Goal: Feedback & Contribution: Leave review/rating

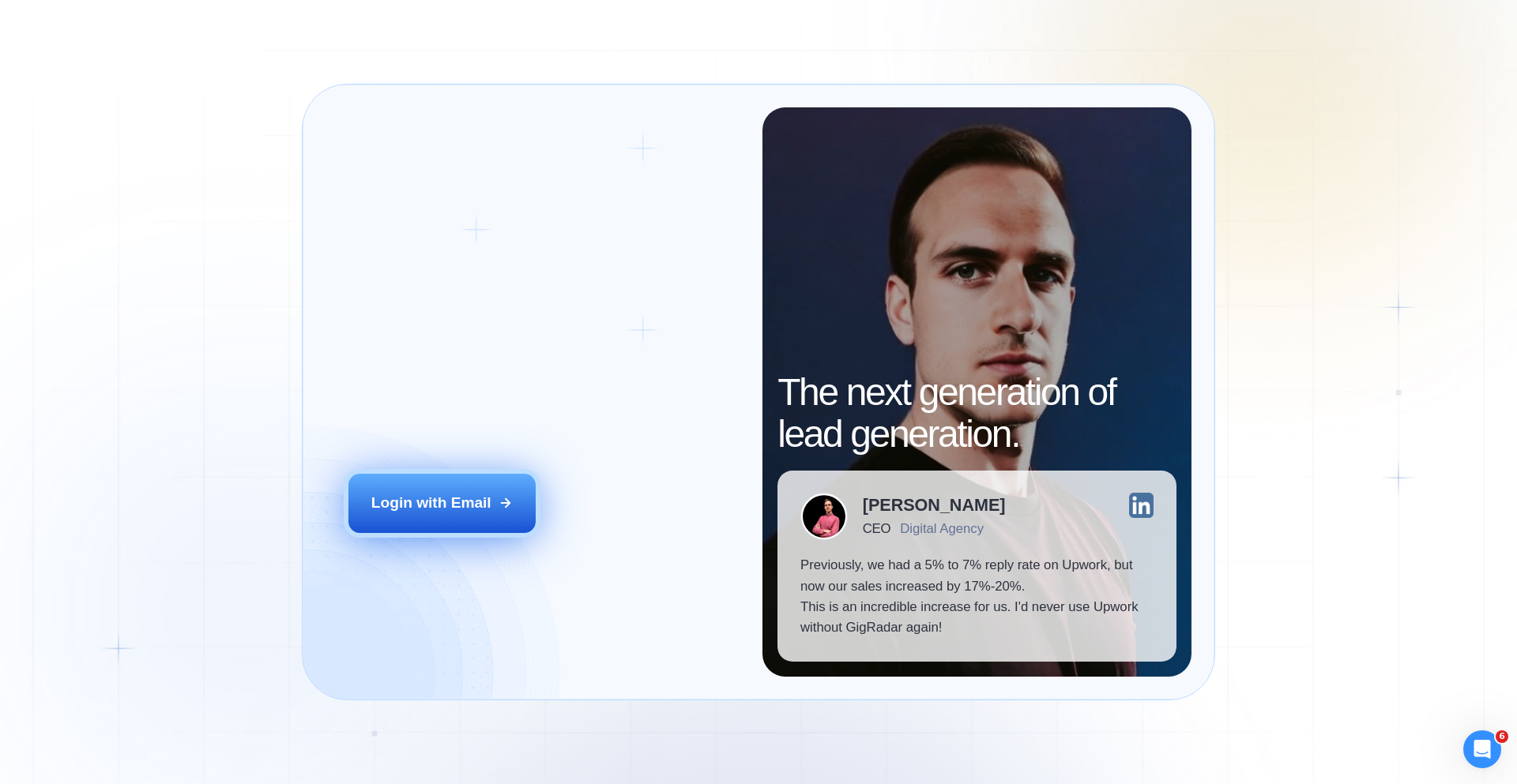
click at [486, 497] on div "Login with Email" at bounding box center [431, 502] width 120 height 20
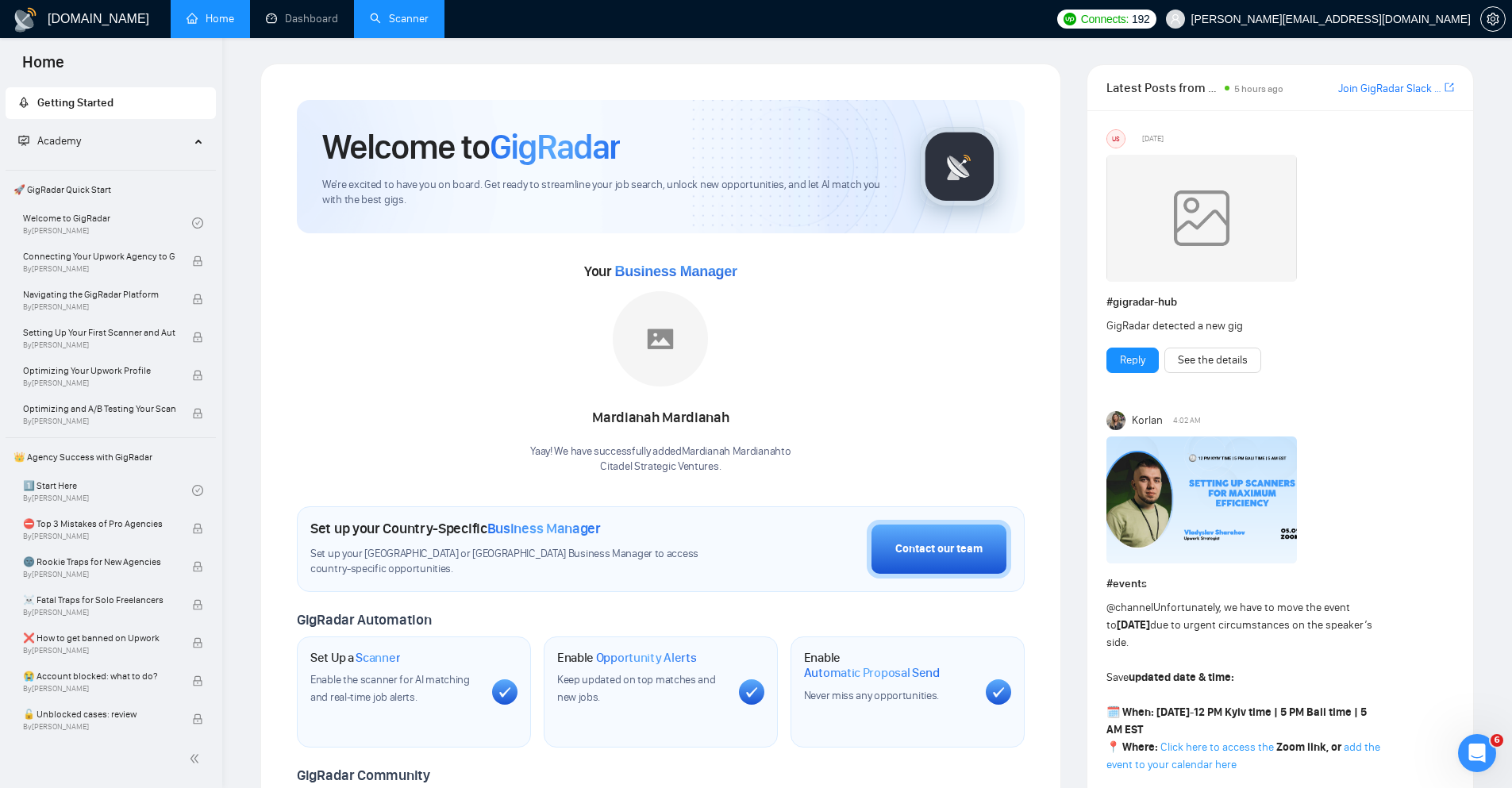
click at [389, 25] on link "Scanner" at bounding box center [400, 19] width 59 height 14
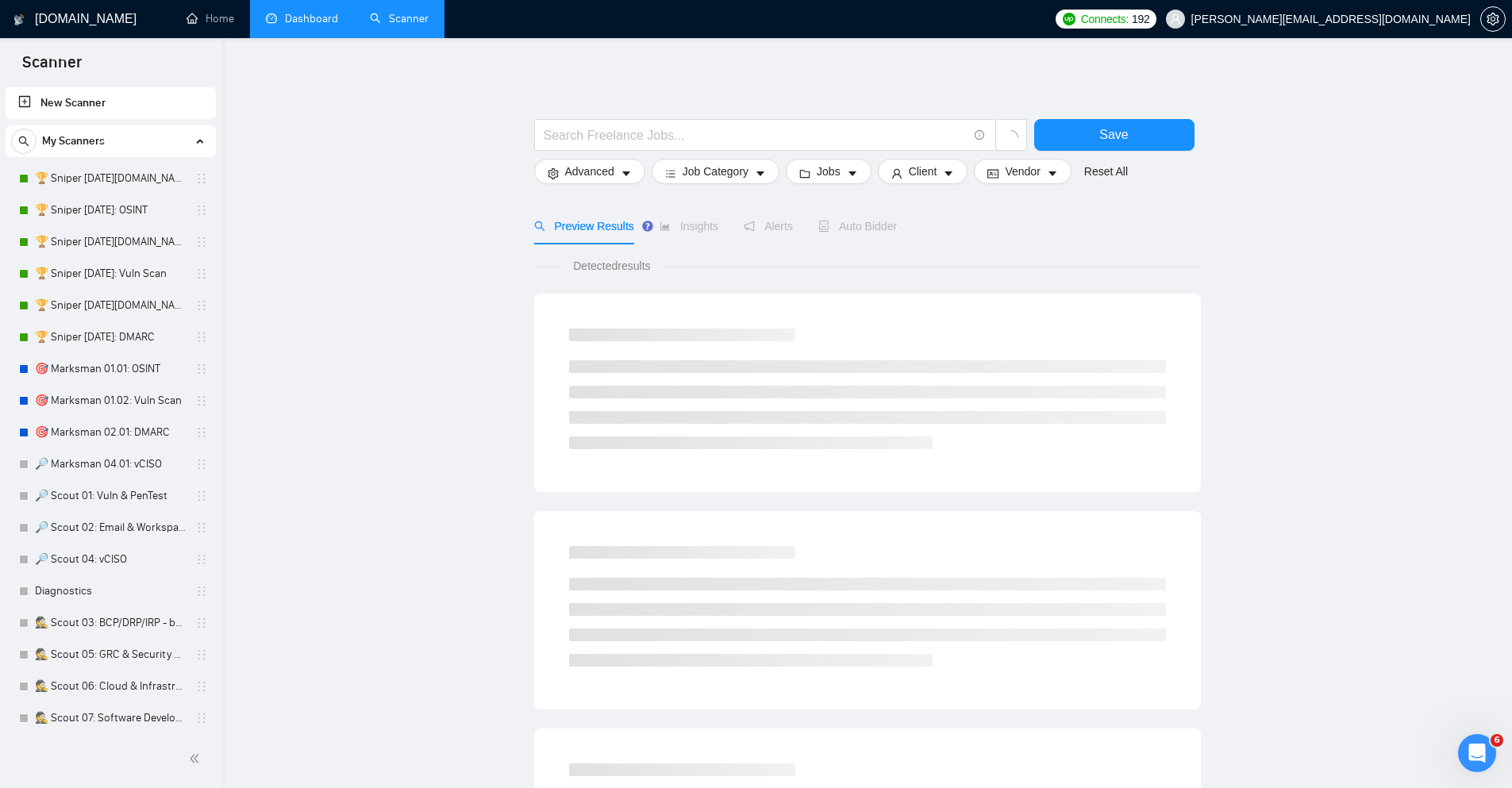
click at [303, 14] on link "Dashboard" at bounding box center [302, 19] width 73 height 14
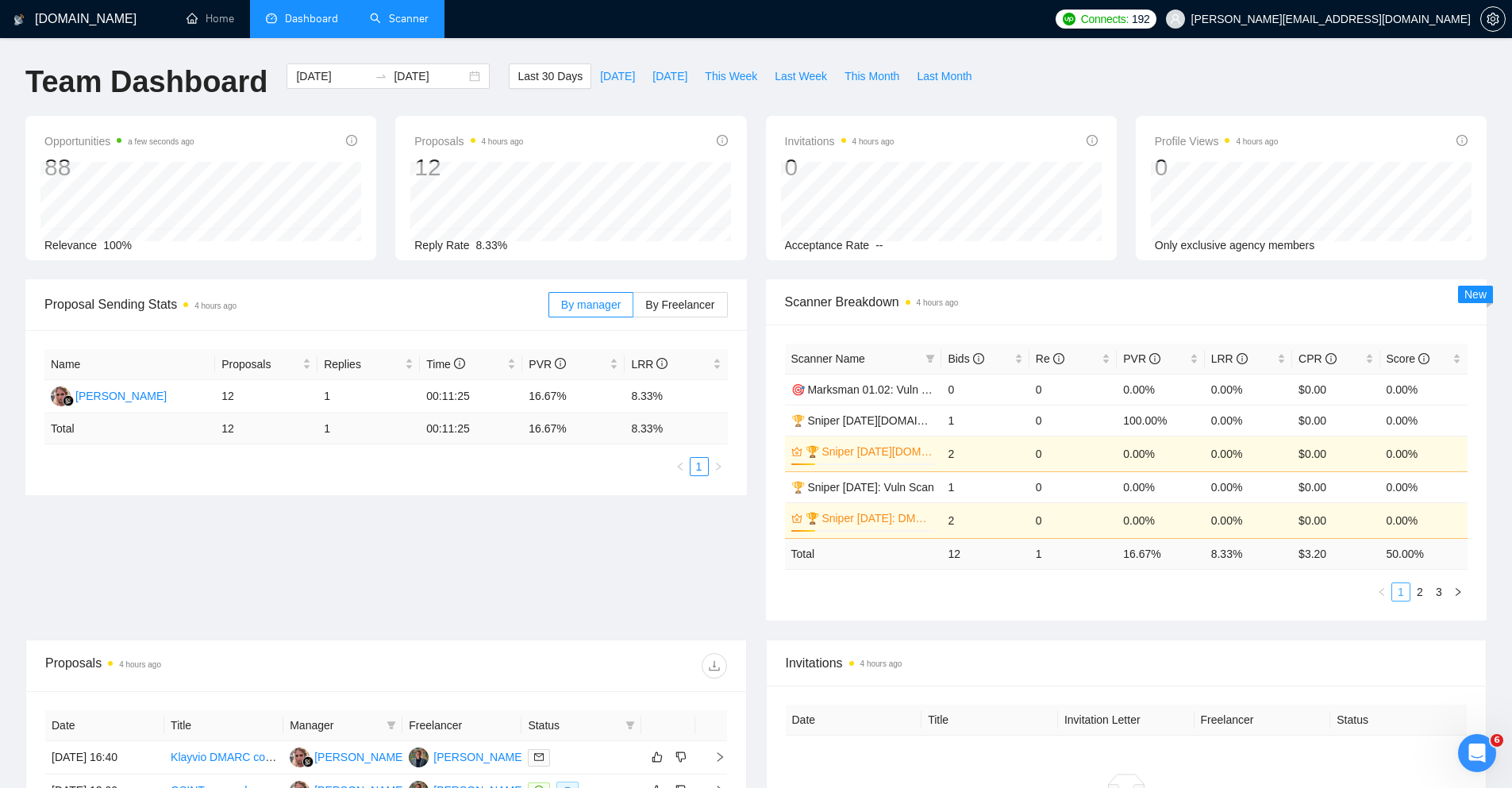
click at [1408, 590] on link "1" at bounding box center [1401, 592] width 18 height 18
click at [1420, 590] on link "2" at bounding box center [1420, 592] width 18 height 18
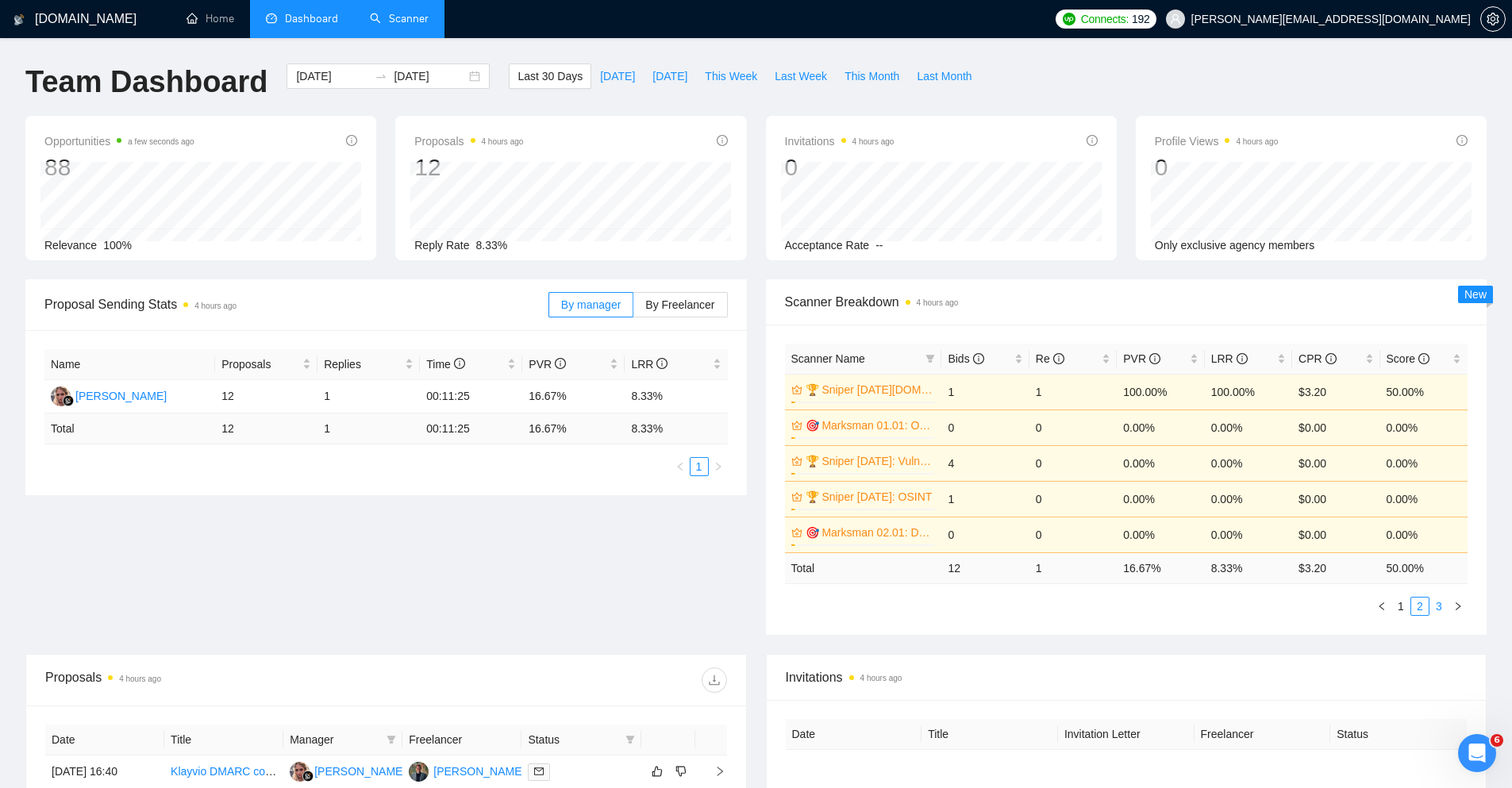
click at [1436, 600] on link "3" at bounding box center [1439, 606] width 18 height 18
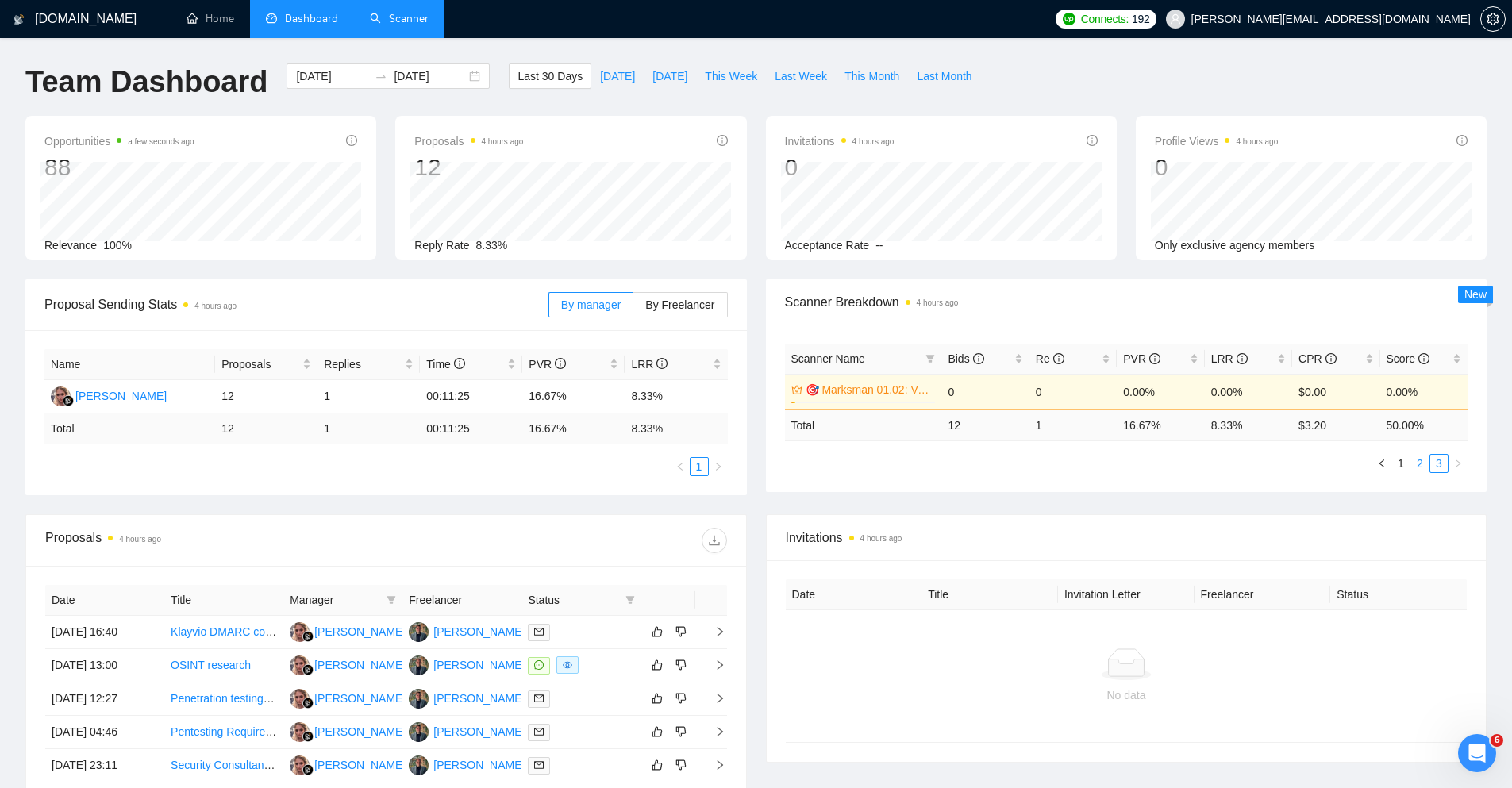
click at [1420, 468] on link "2" at bounding box center [1420, 464] width 18 height 18
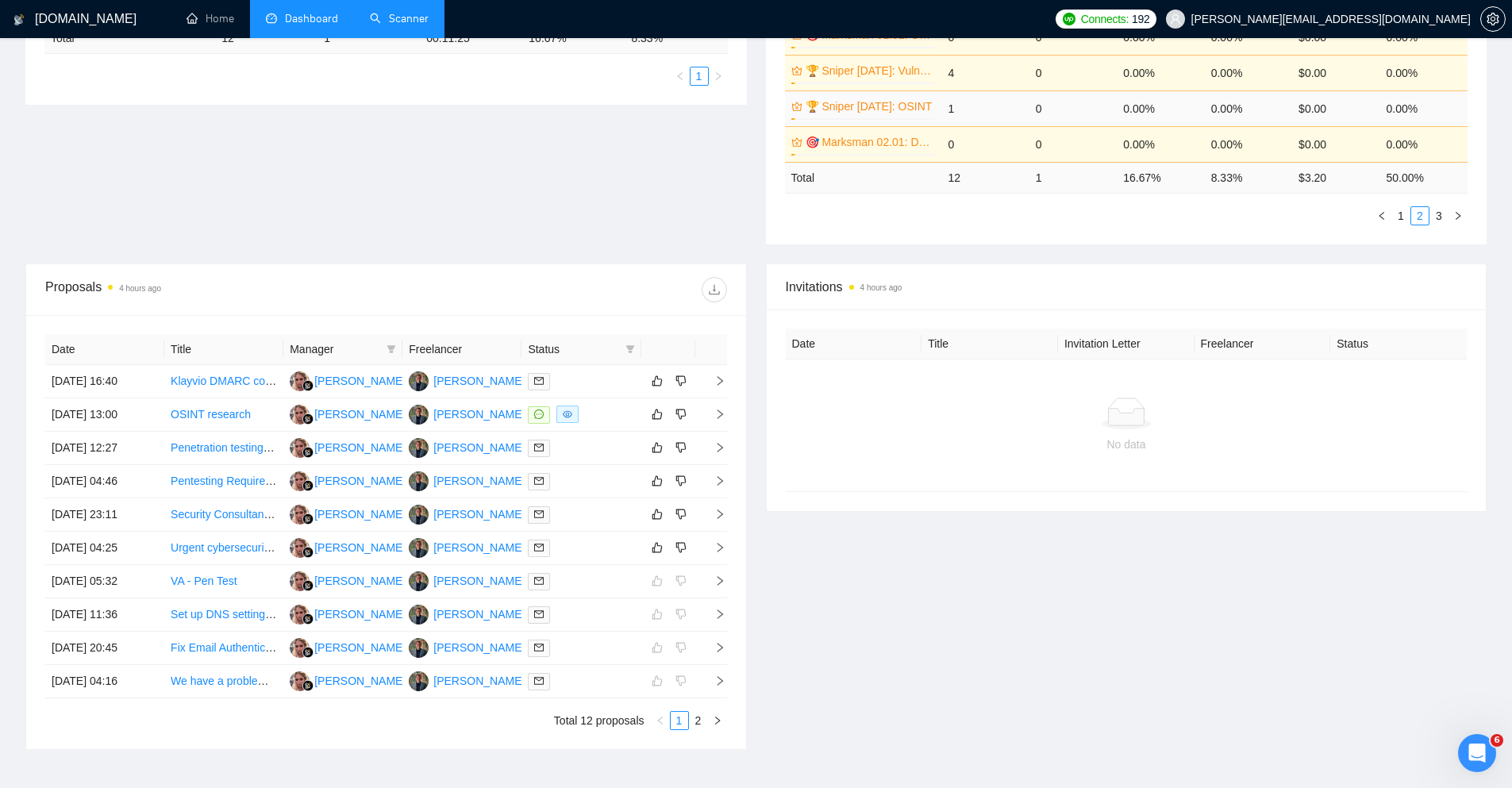
scroll to position [429, 0]
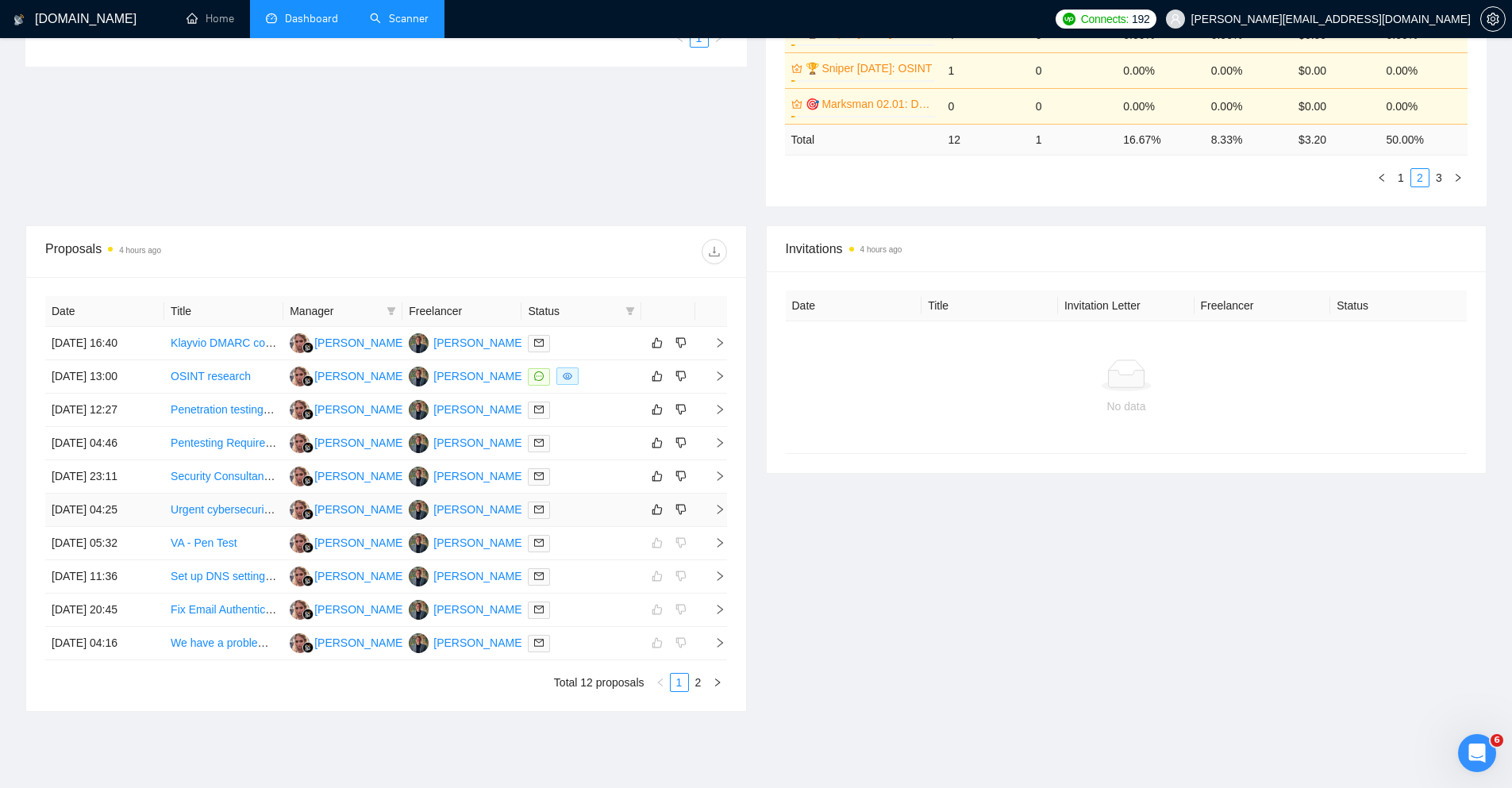
click at [719, 514] on icon "right" at bounding box center [720, 509] width 11 height 11
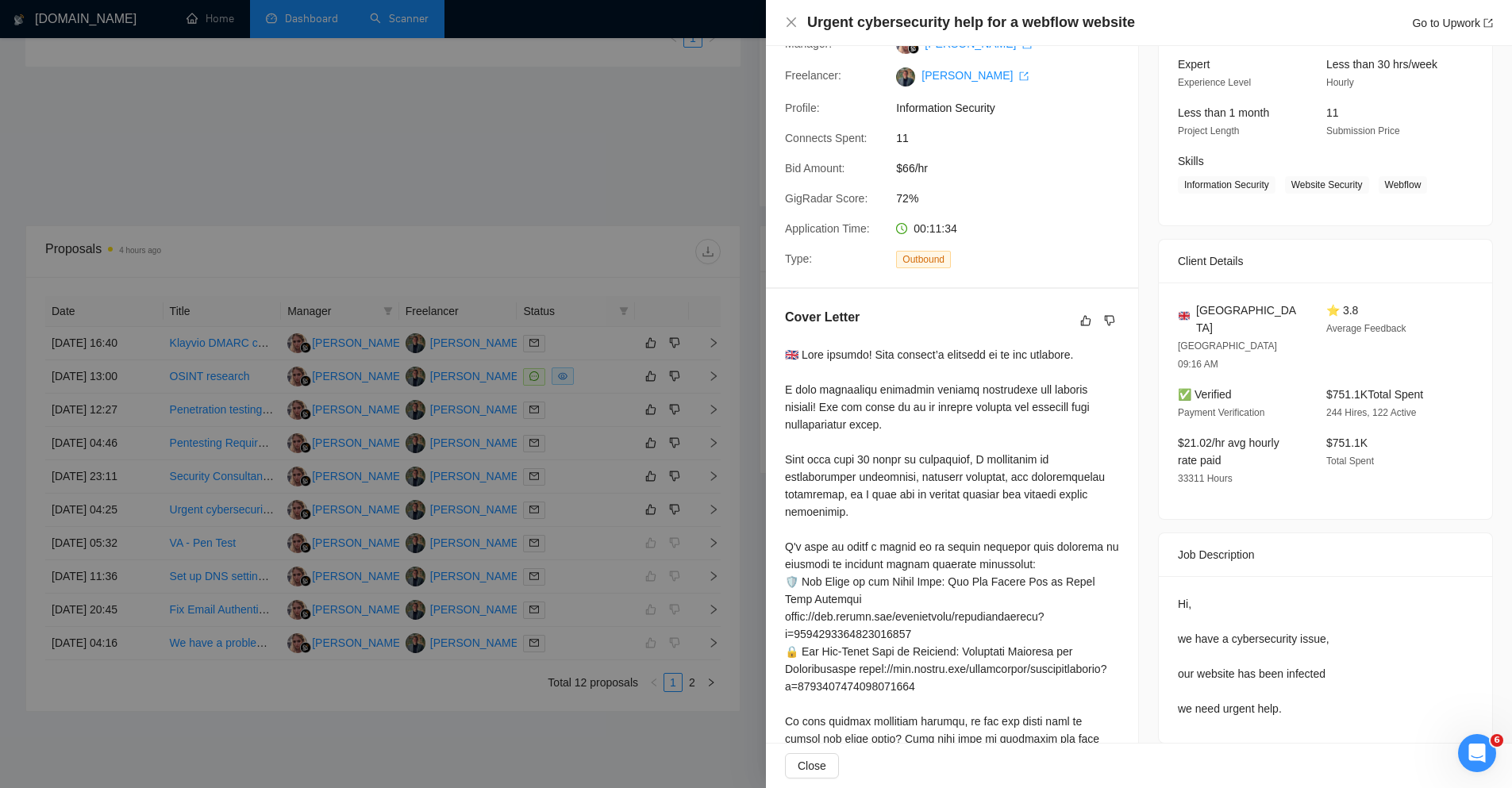
scroll to position [0, 0]
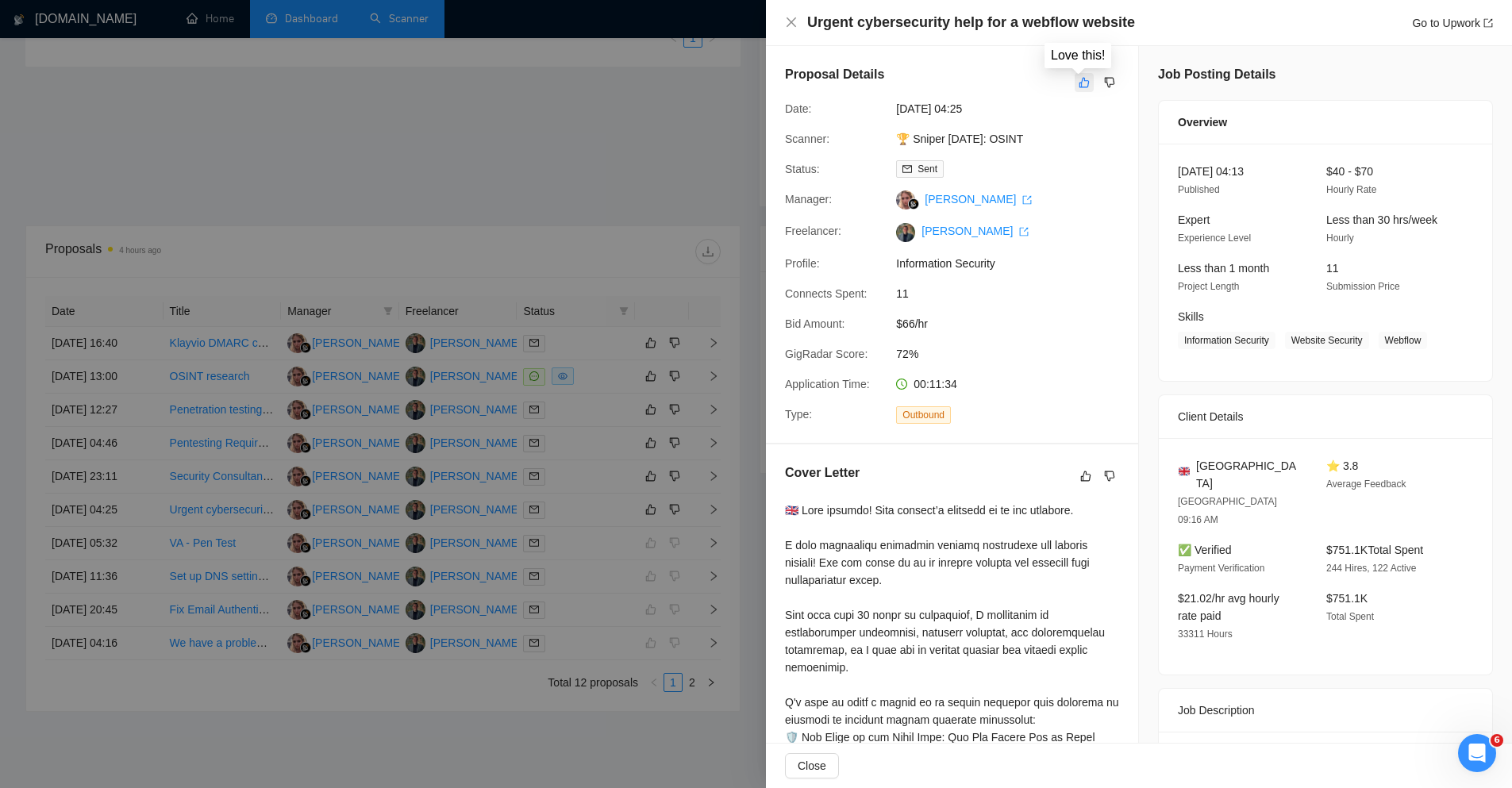
click at [1080, 79] on icon "like" at bounding box center [1084, 82] width 11 height 13
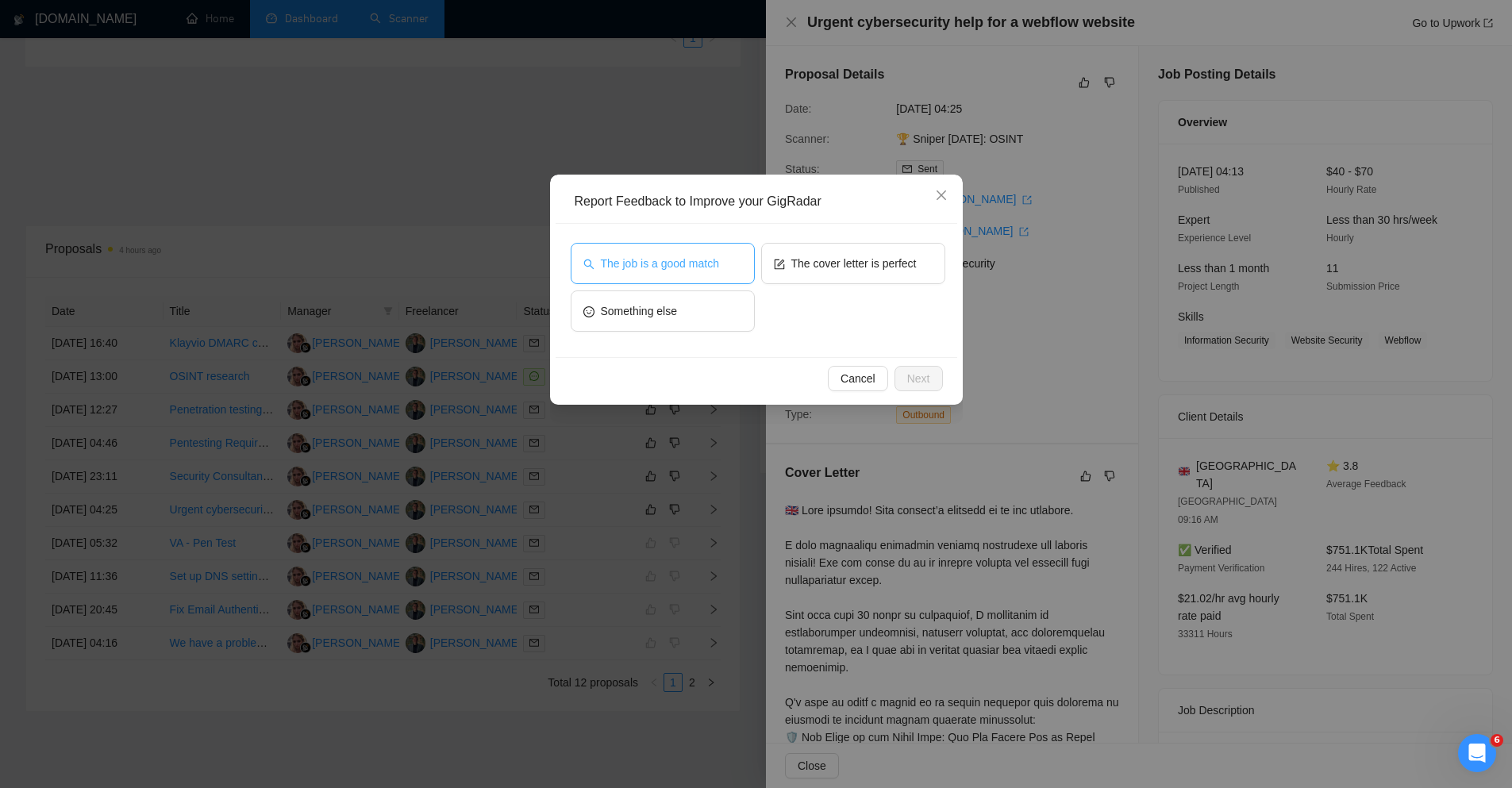
click at [705, 264] on span "The job is a good match" at bounding box center [660, 264] width 118 height 18
click at [814, 266] on span "The cover letter is perfect" at bounding box center [854, 264] width 125 height 18
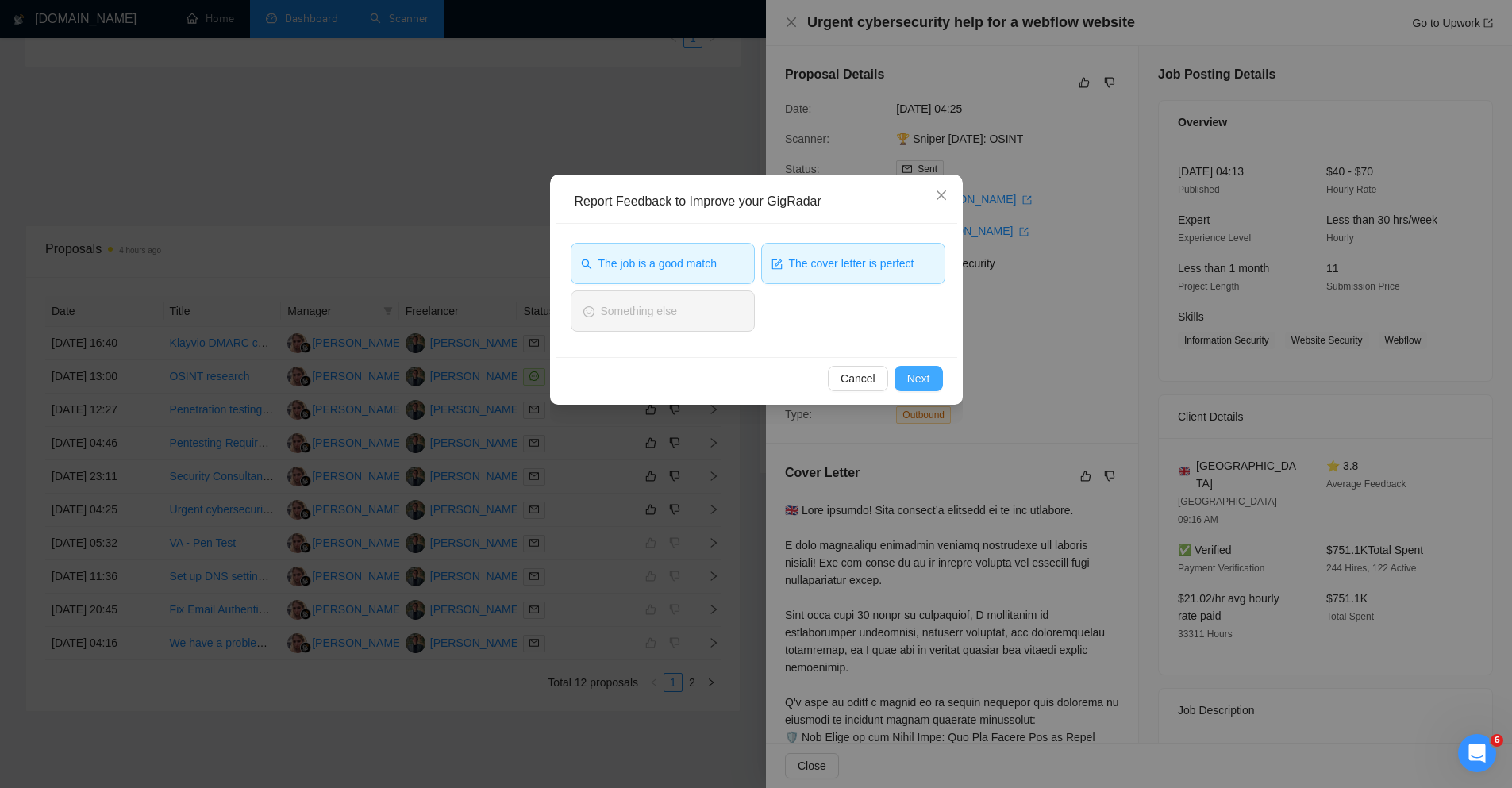
click at [920, 380] on span "Next" at bounding box center [918, 378] width 23 height 18
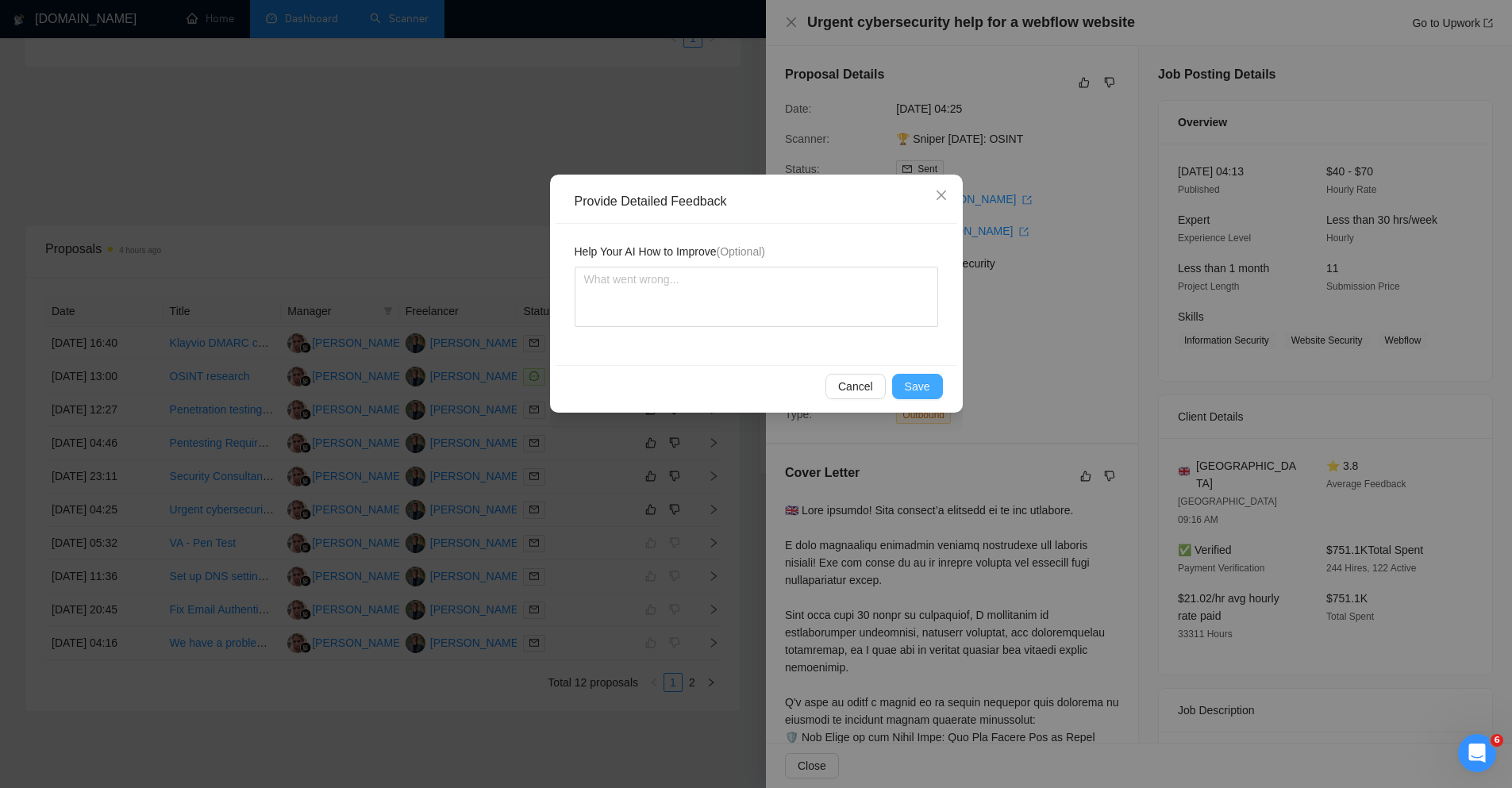
click at [915, 386] on span "Save" at bounding box center [917, 386] width 25 height 18
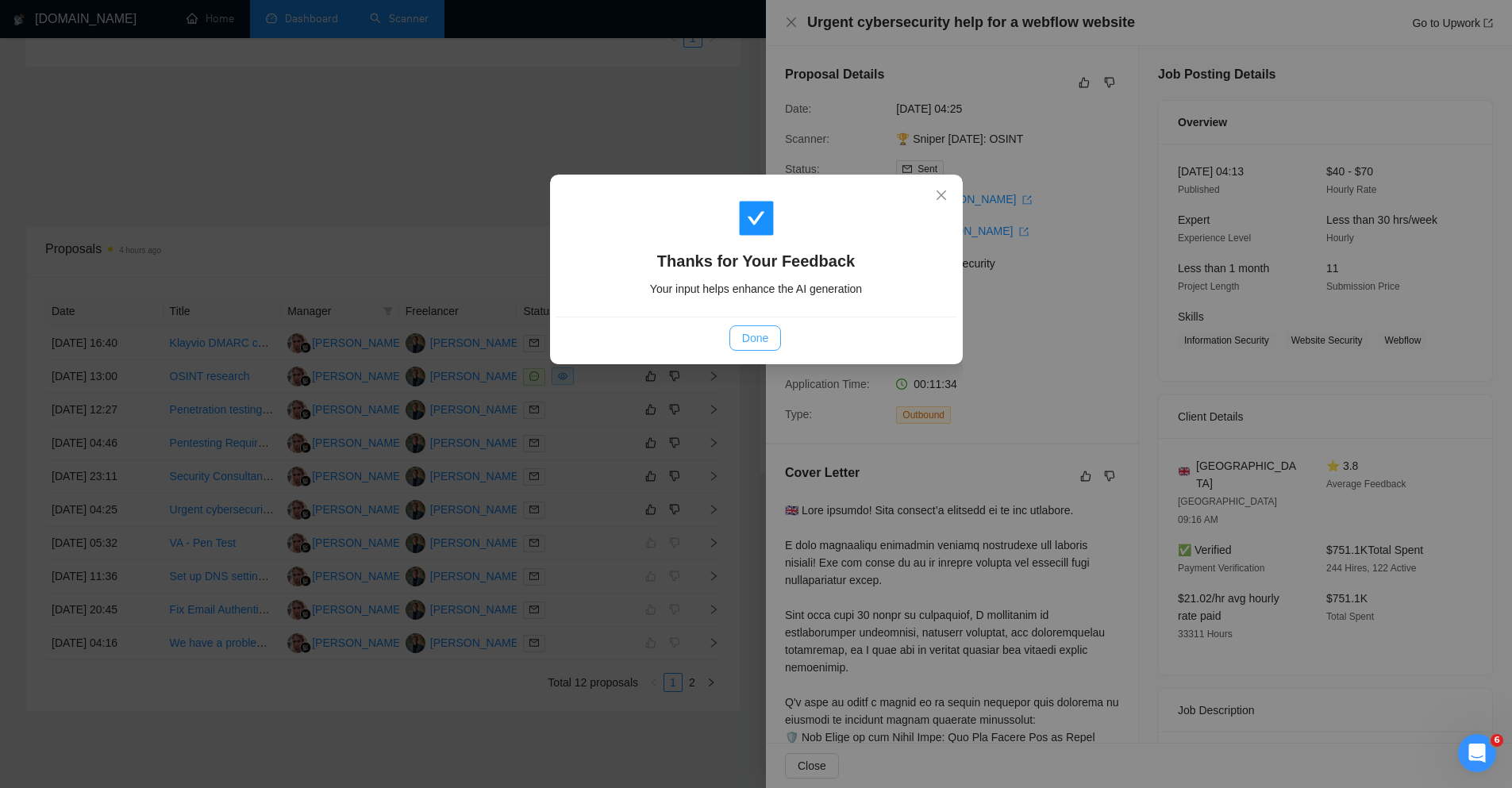
click at [745, 342] on span "Done" at bounding box center [755, 338] width 26 height 18
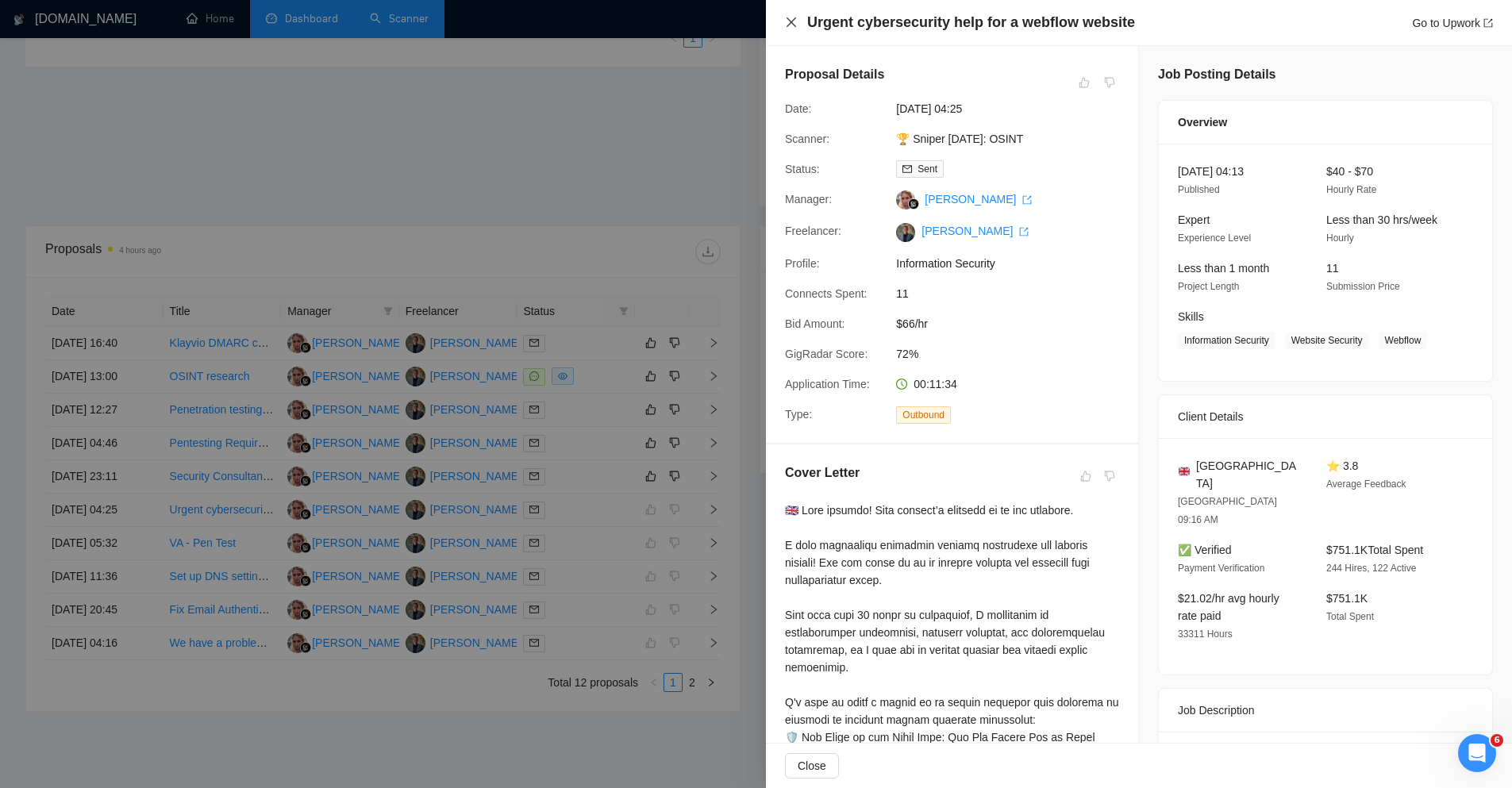
click at [793, 25] on icon "close" at bounding box center [791, 22] width 13 height 13
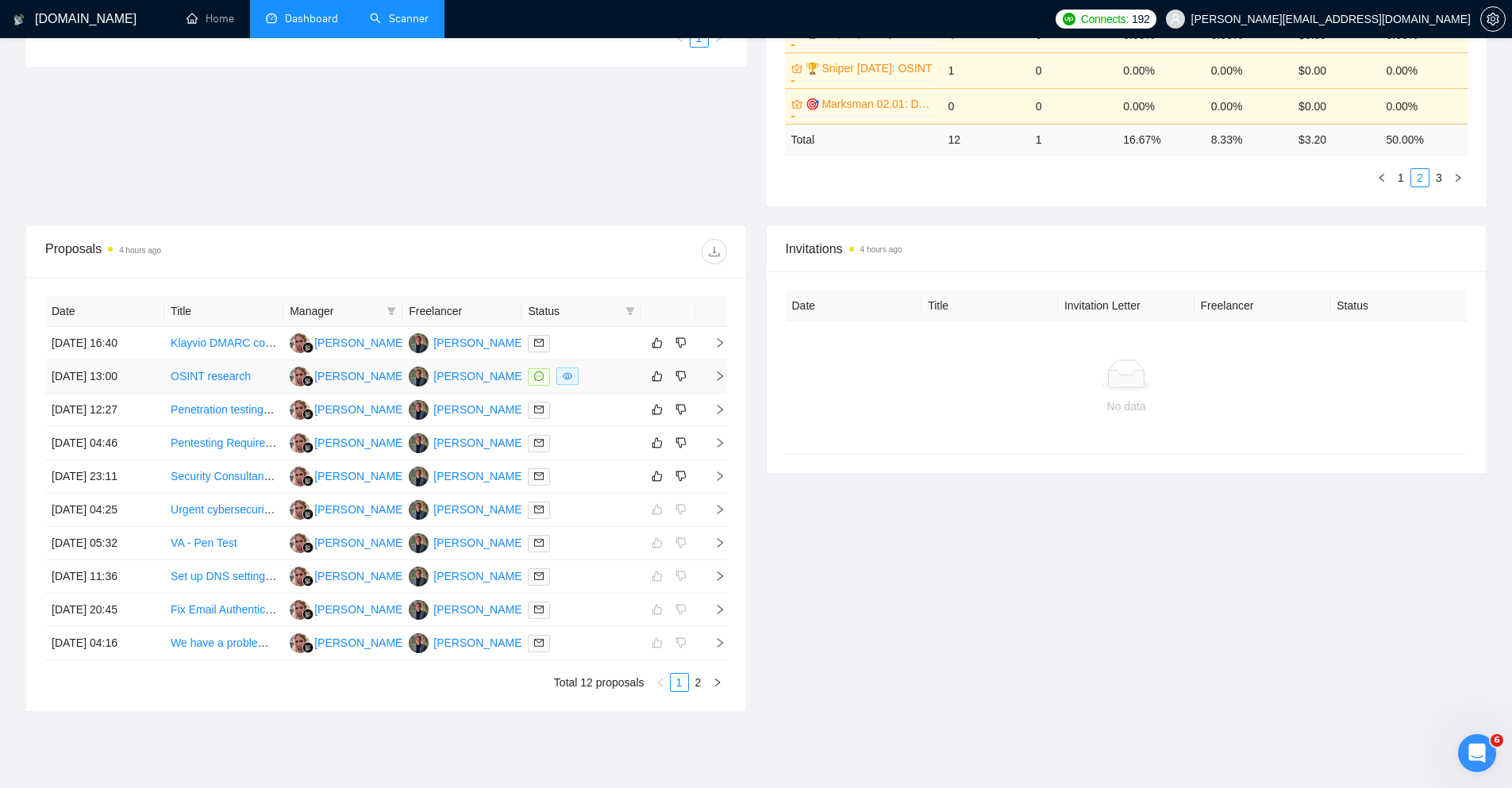
click at [725, 383] on td at bounding box center [711, 377] width 32 height 33
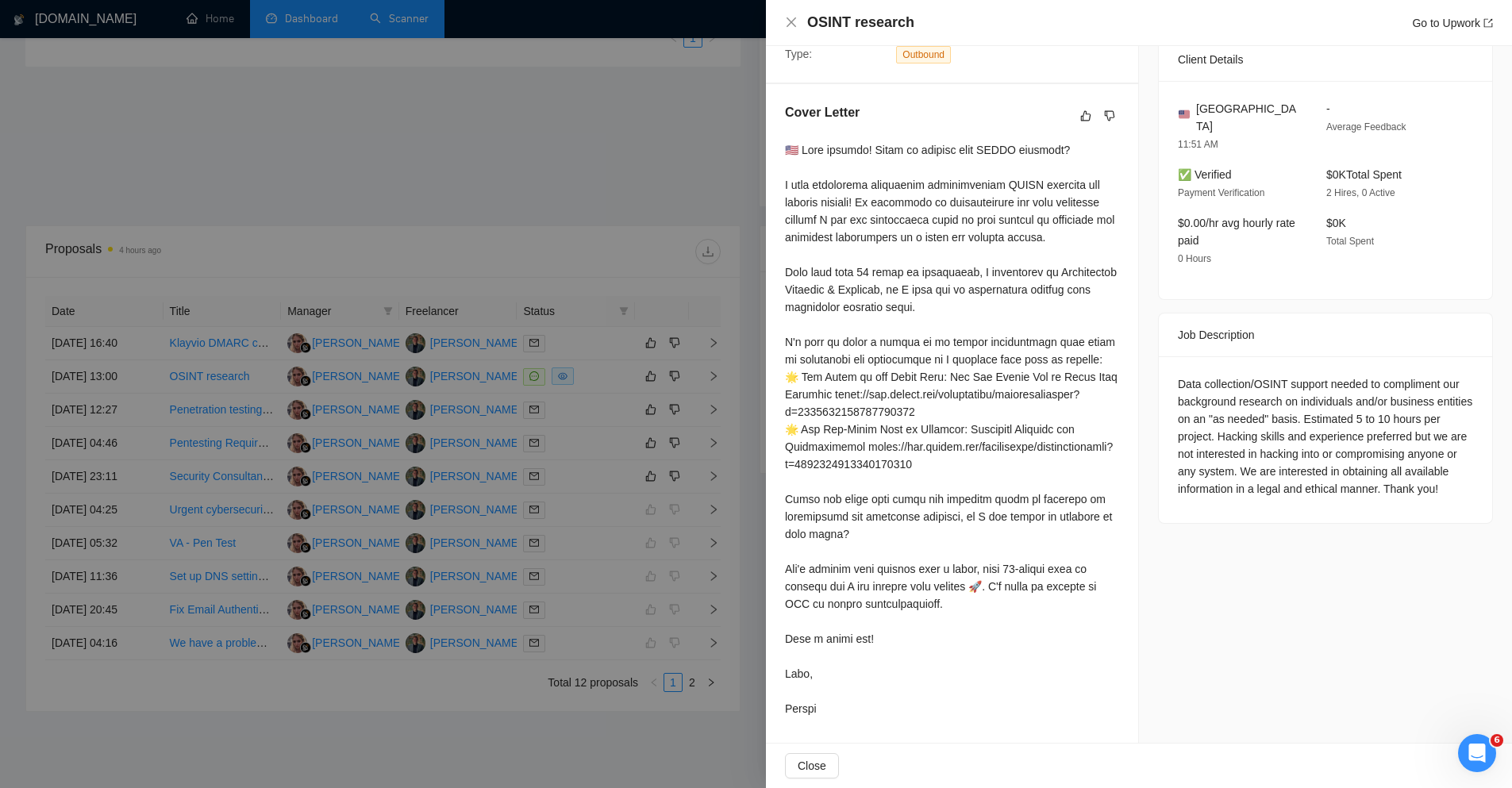
scroll to position [413, 0]
click at [1083, 110] on icon "like" at bounding box center [1085, 116] width 11 height 13
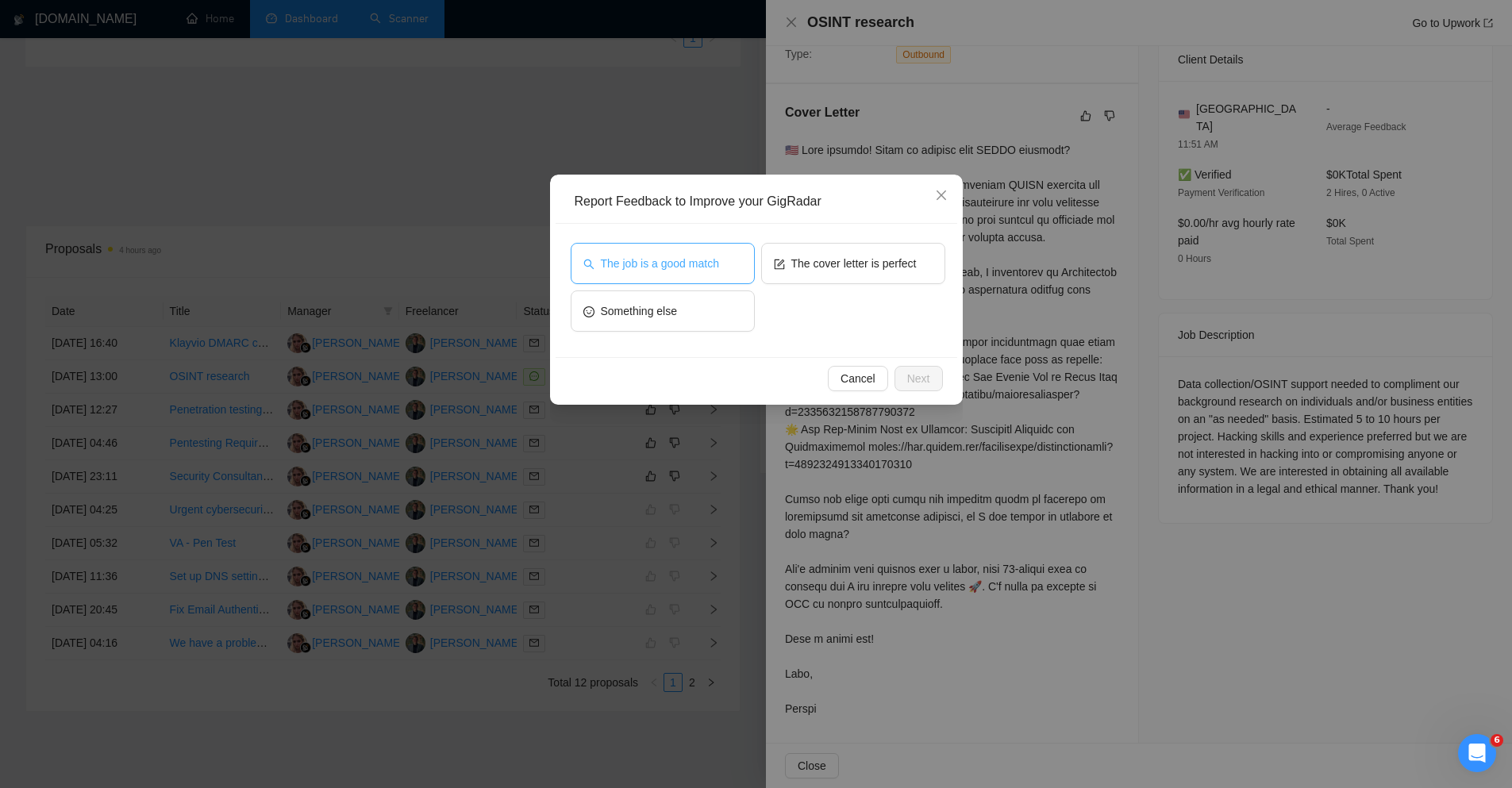
click at [699, 269] on span "The job is a good match" at bounding box center [660, 264] width 118 height 18
click at [778, 264] on icon "form" at bounding box center [779, 264] width 11 height 11
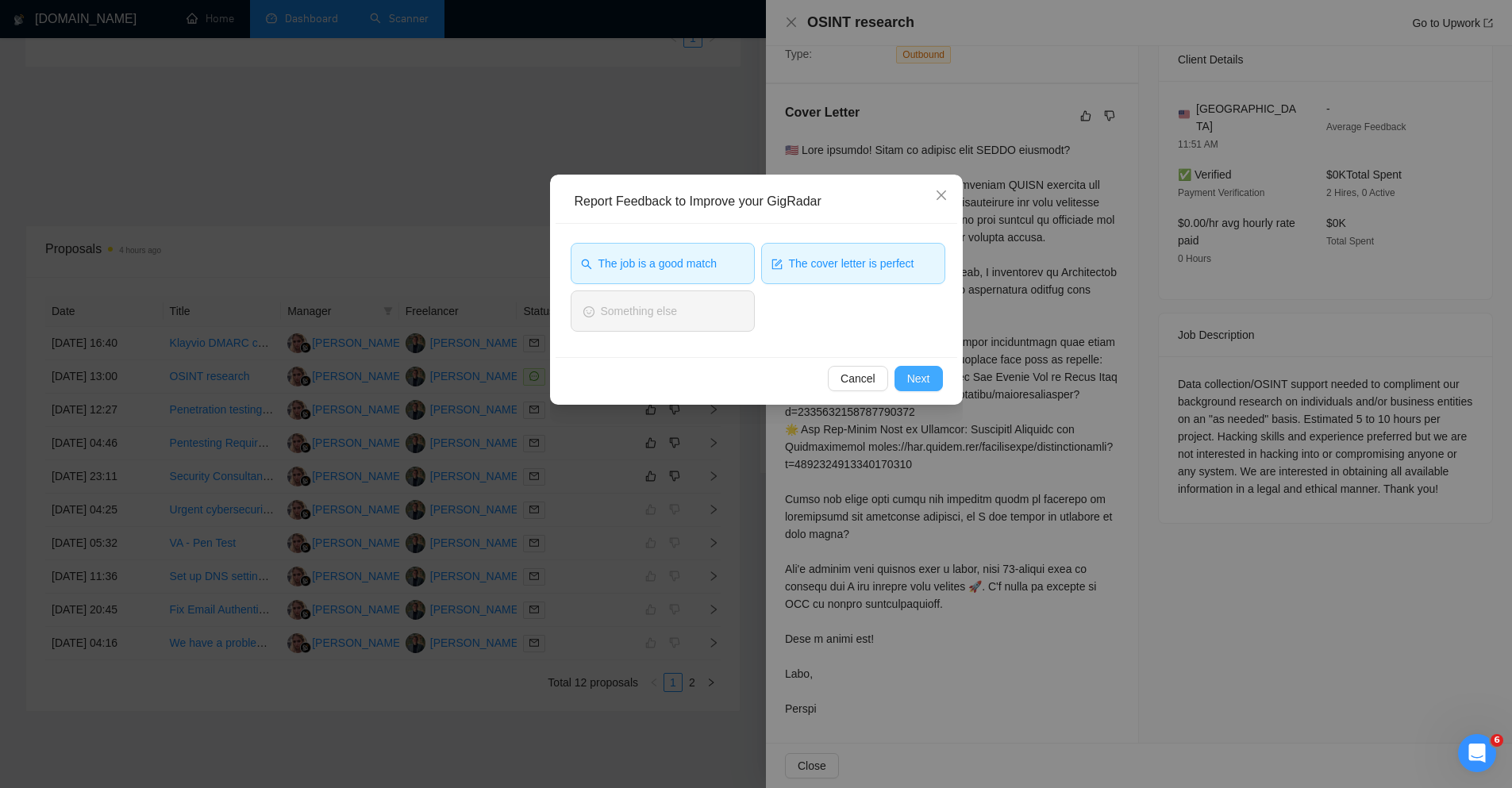
click at [914, 376] on span "Next" at bounding box center [918, 378] width 23 height 18
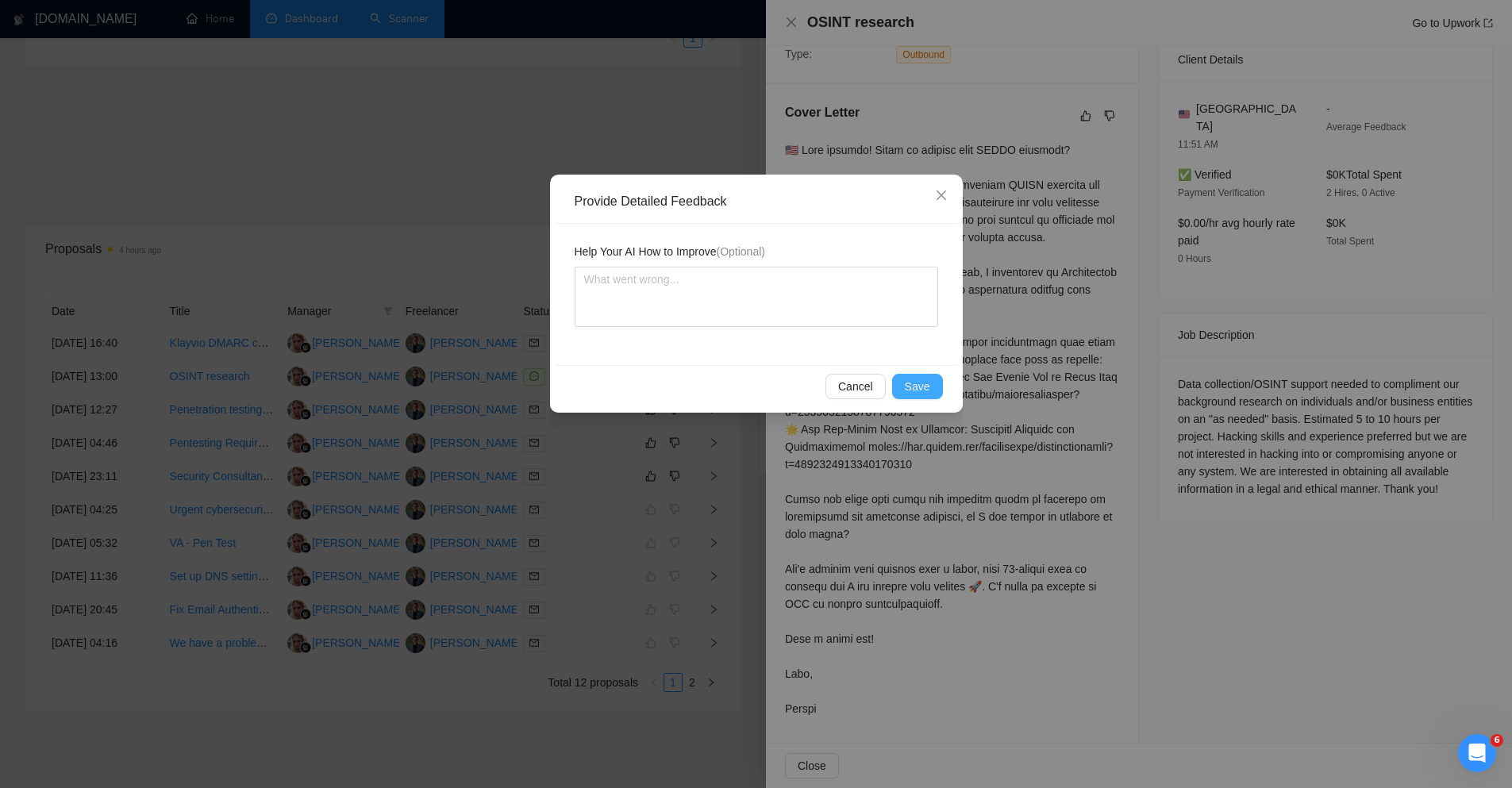
click at [915, 380] on span "Save" at bounding box center [917, 386] width 25 height 18
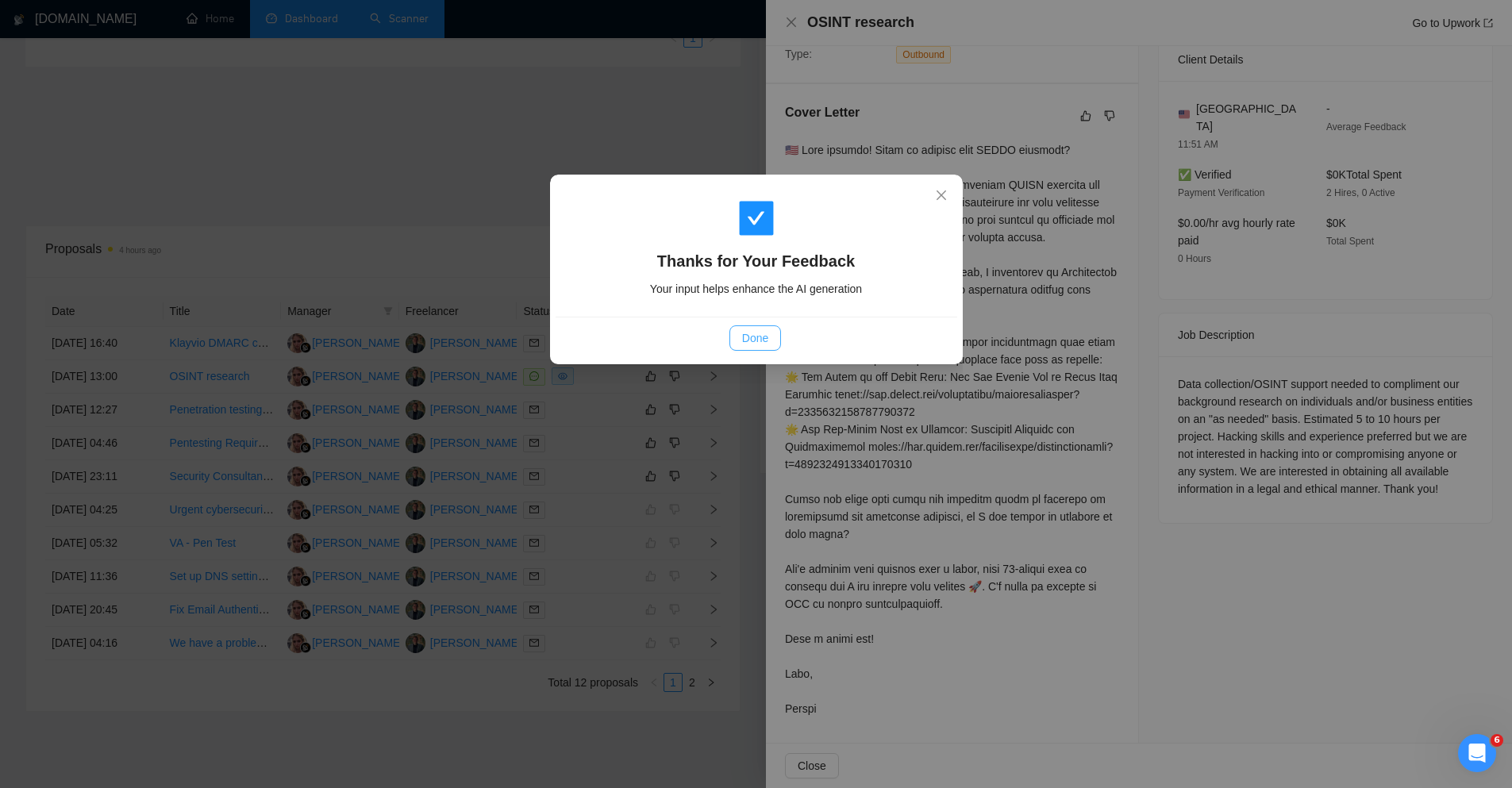
click at [767, 336] on span "Done" at bounding box center [755, 338] width 26 height 18
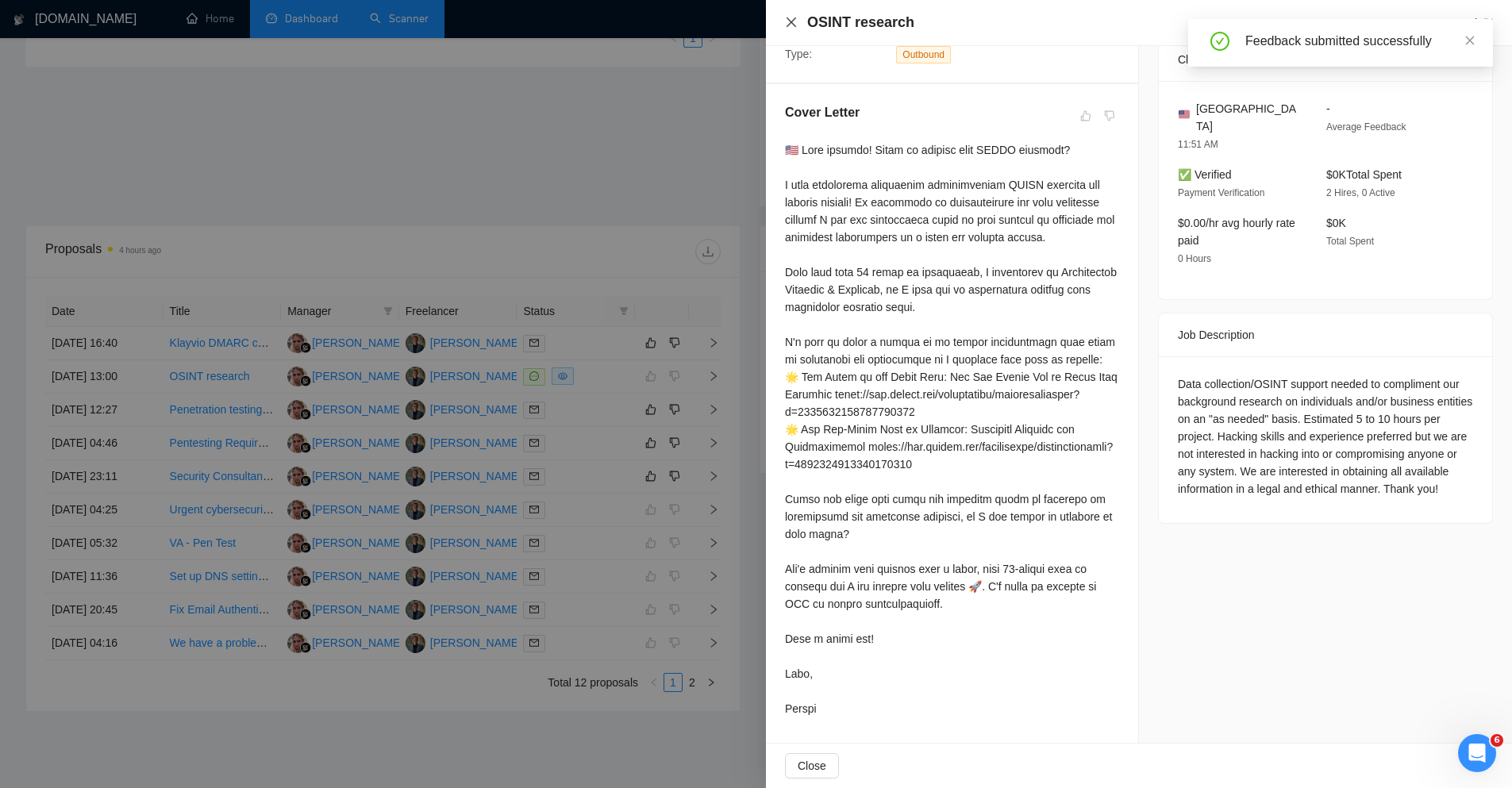
click at [791, 22] on icon "close" at bounding box center [791, 22] width 9 height 9
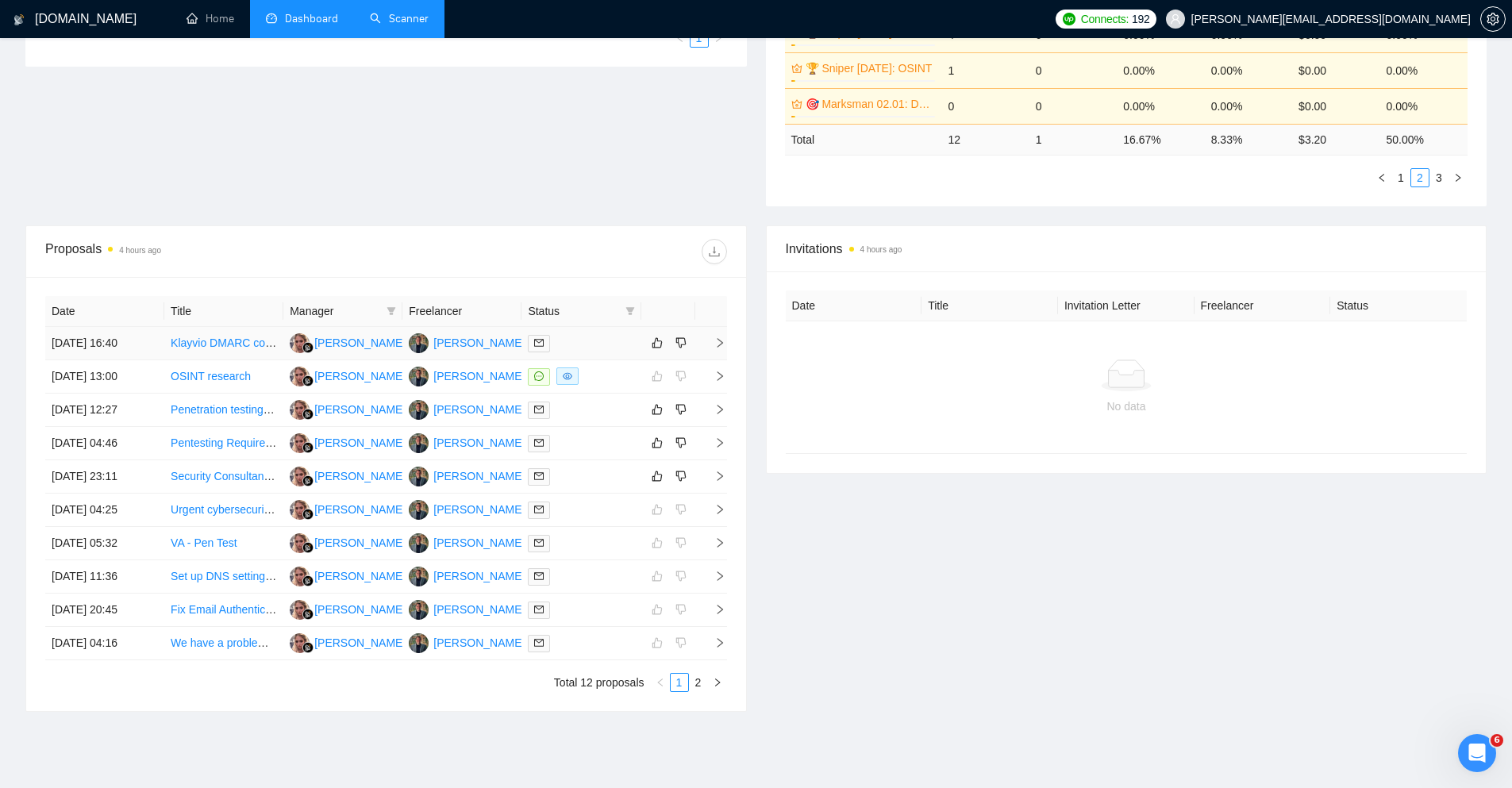
click at [719, 341] on icon "right" at bounding box center [720, 342] width 11 height 11
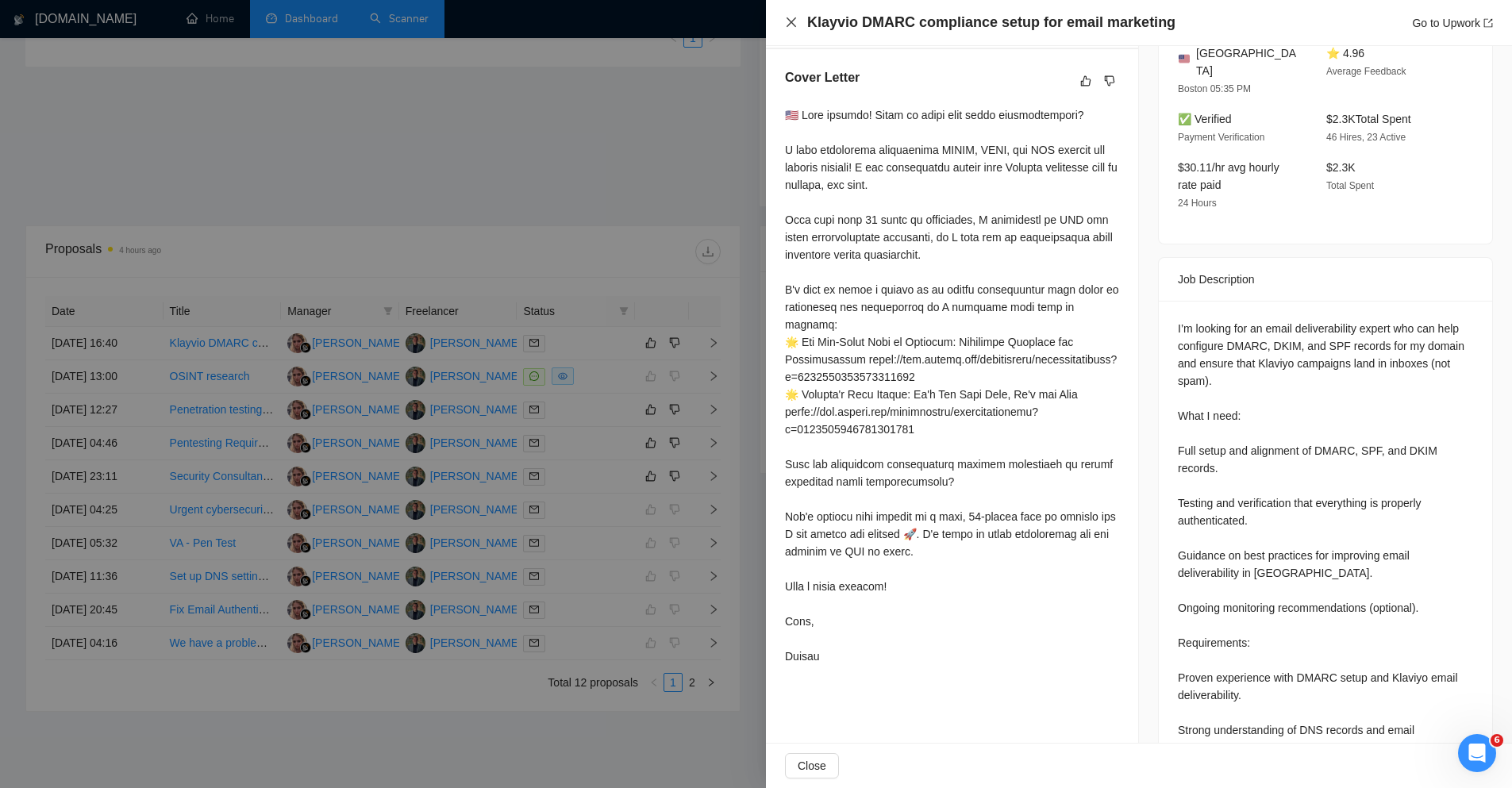
click at [797, 19] on icon "close" at bounding box center [791, 22] width 13 height 13
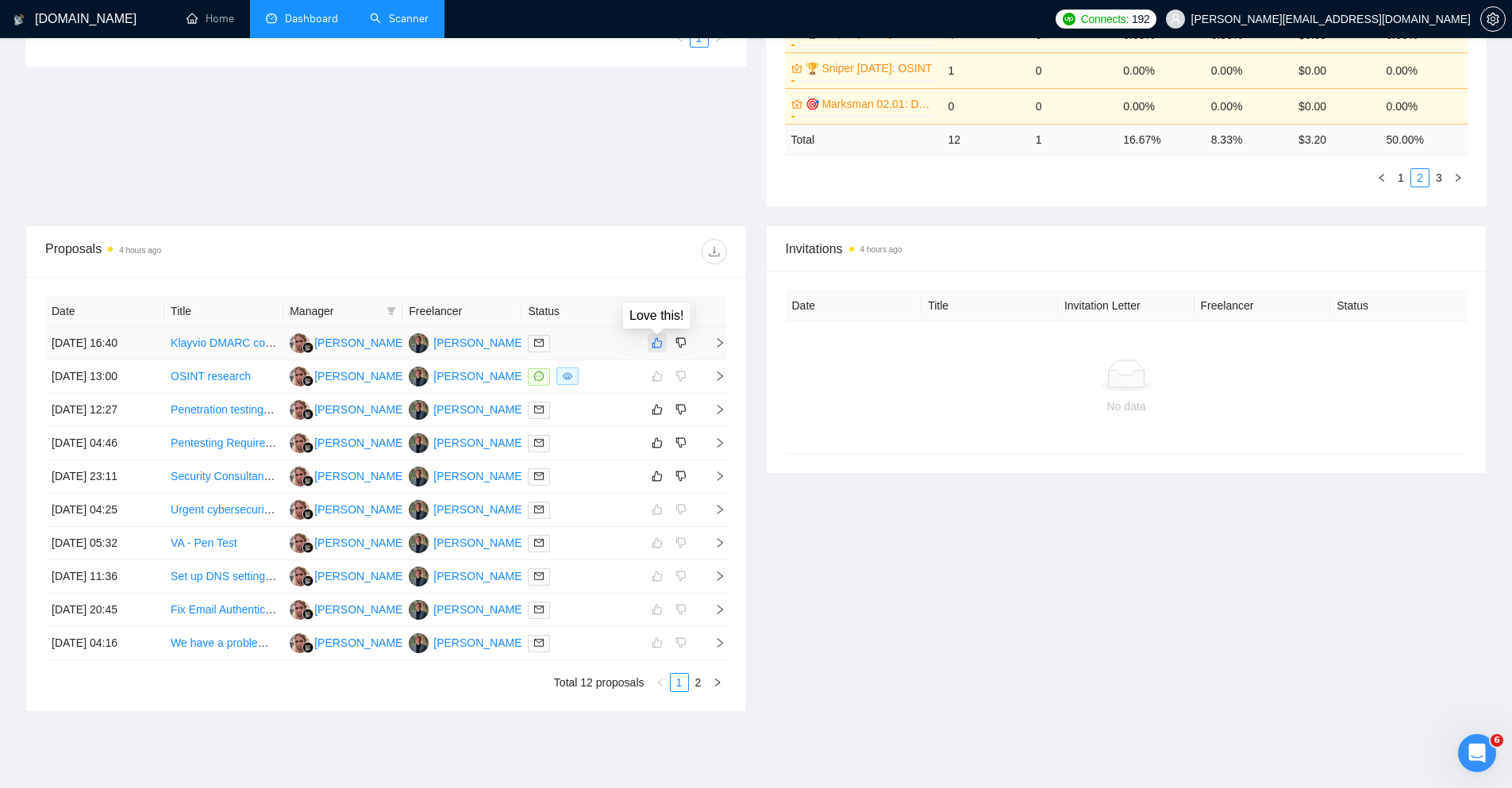
click at [661, 346] on icon "like" at bounding box center [657, 342] width 11 height 13
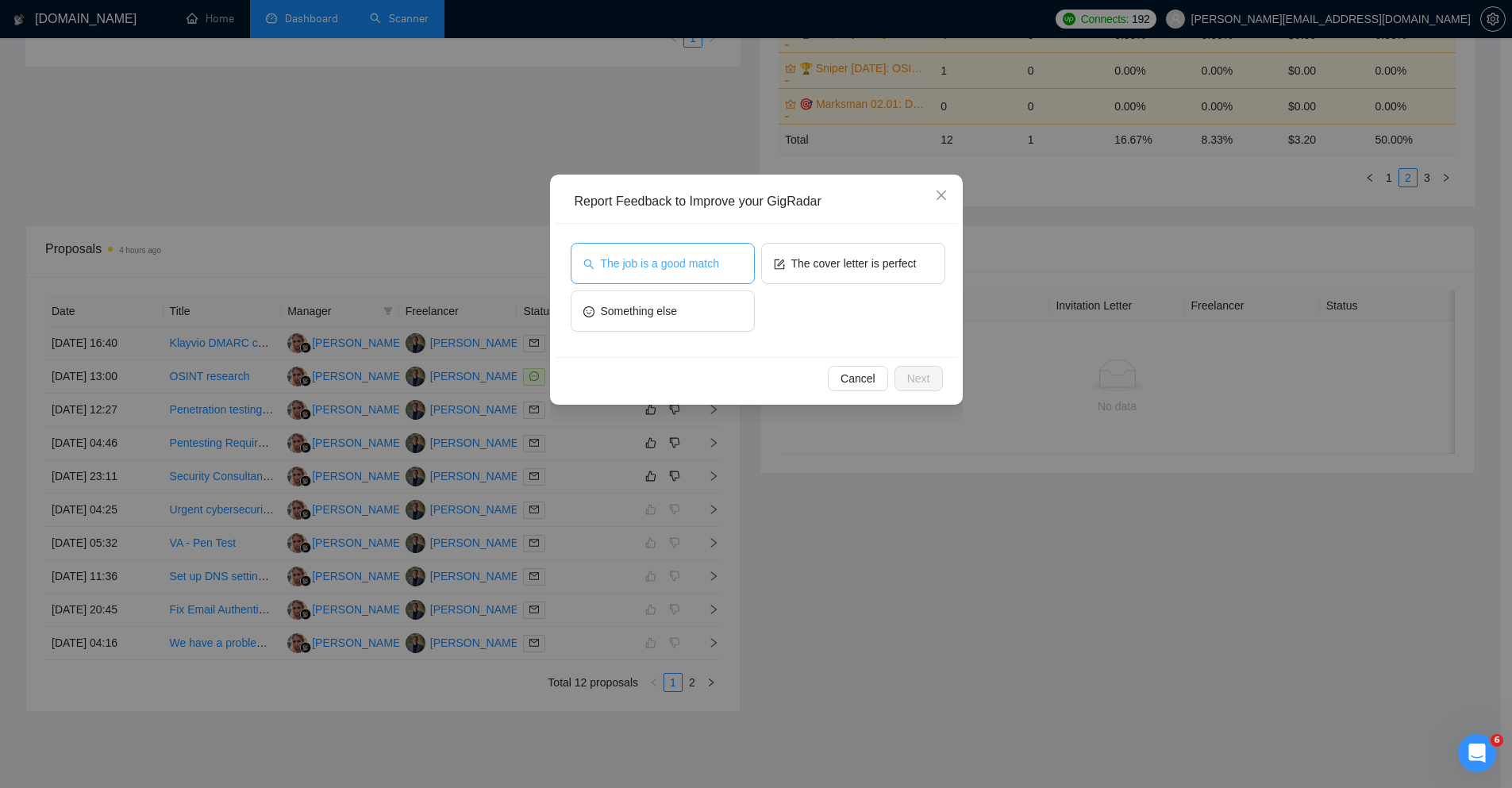
click at [715, 261] on span "The job is a good match" at bounding box center [660, 264] width 118 height 18
click at [800, 274] on button "The cover letter is perfect" at bounding box center [853, 264] width 184 height 41
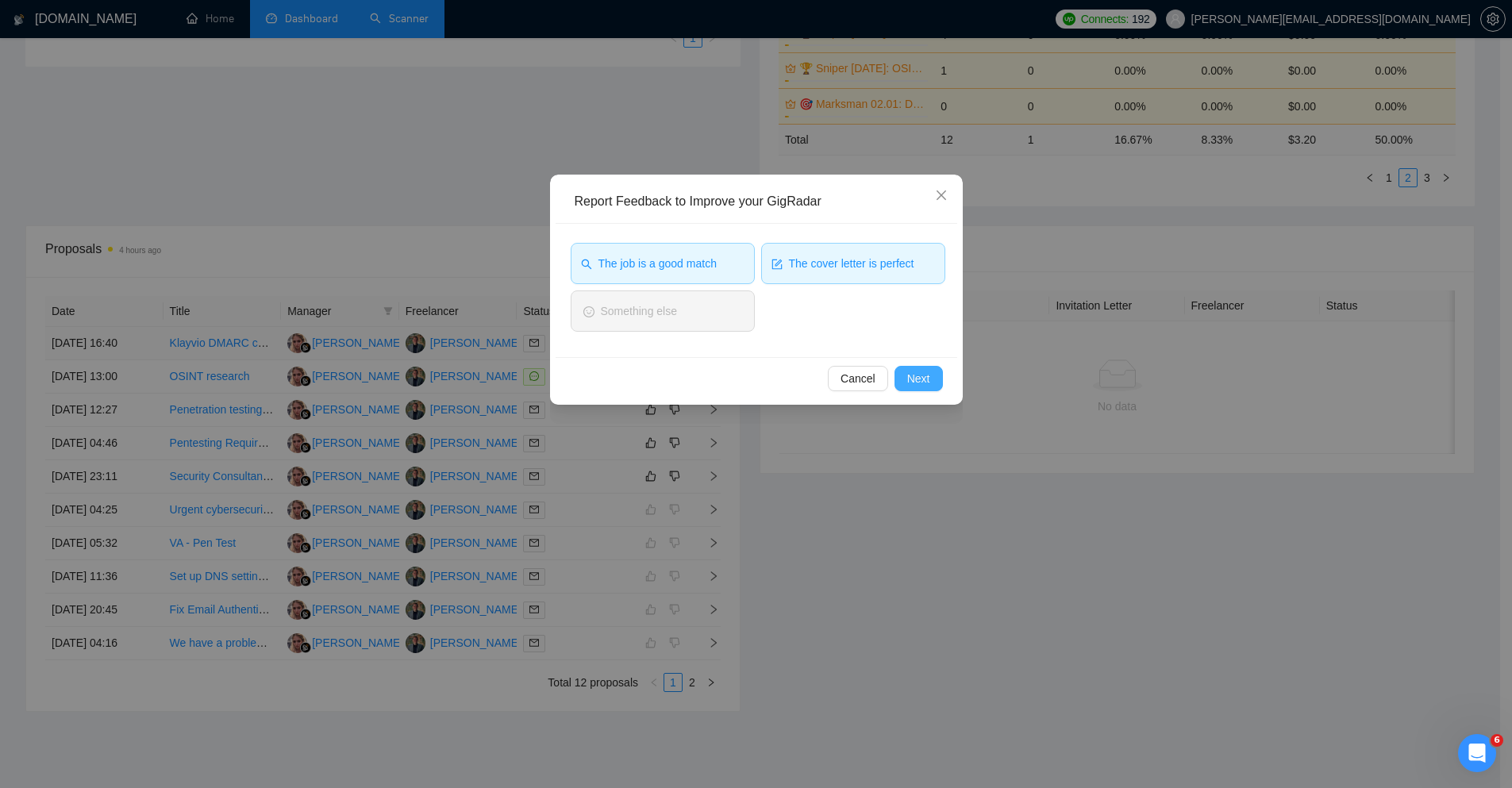
click at [926, 382] on span "Next" at bounding box center [918, 378] width 23 height 18
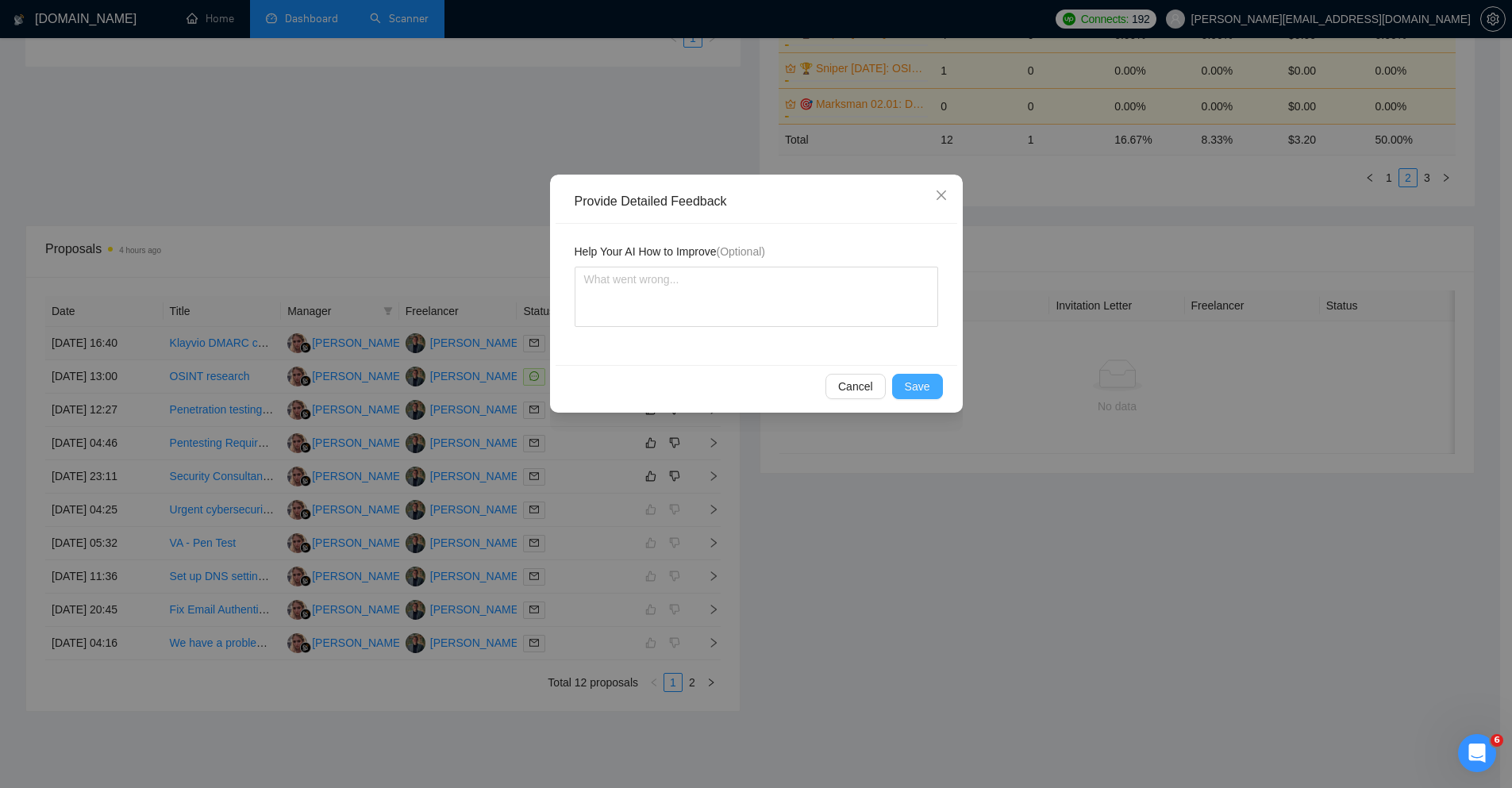
click at [925, 387] on span "Save" at bounding box center [917, 386] width 25 height 18
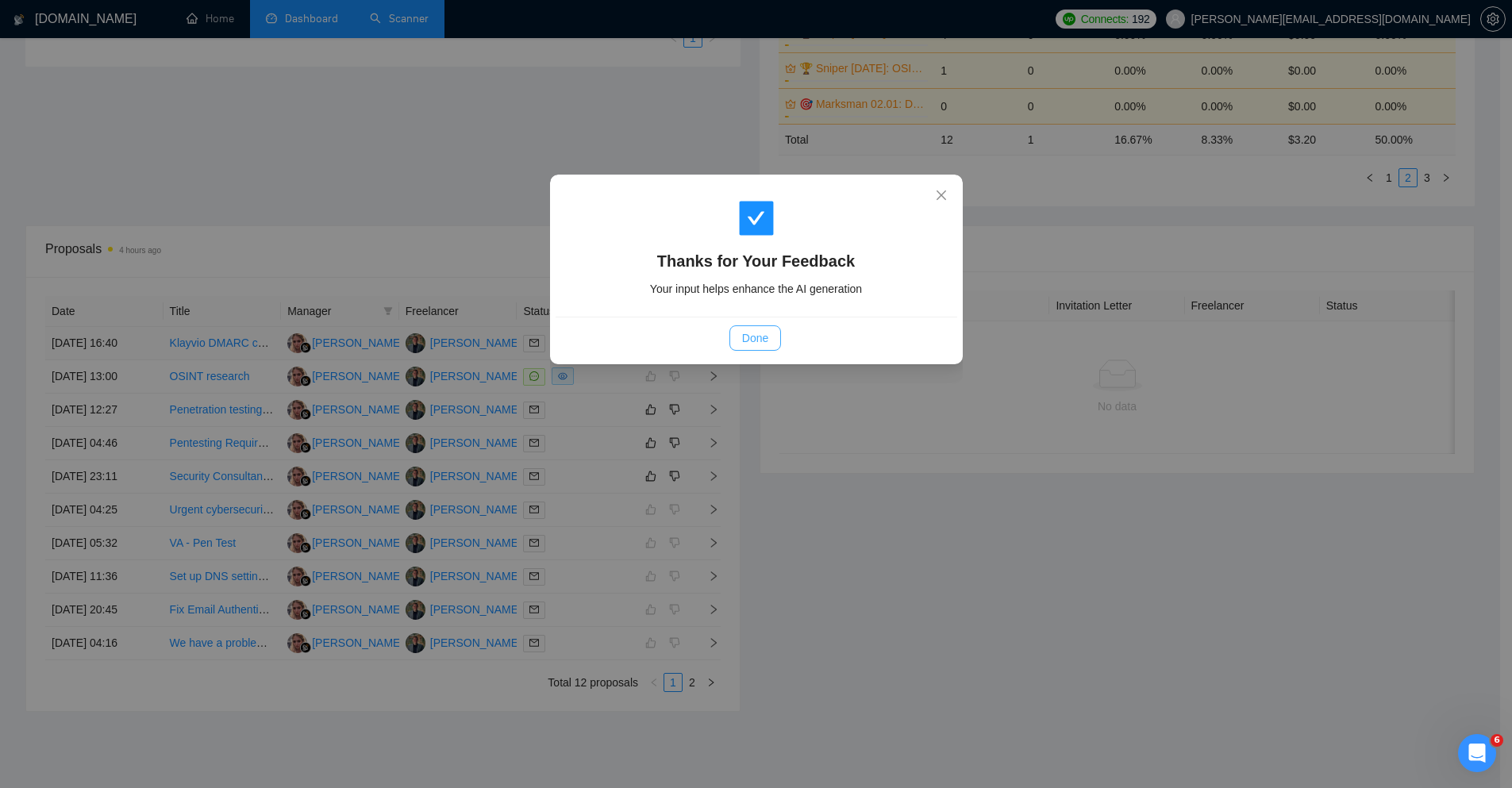
click at [758, 334] on span "Done" at bounding box center [755, 338] width 26 height 18
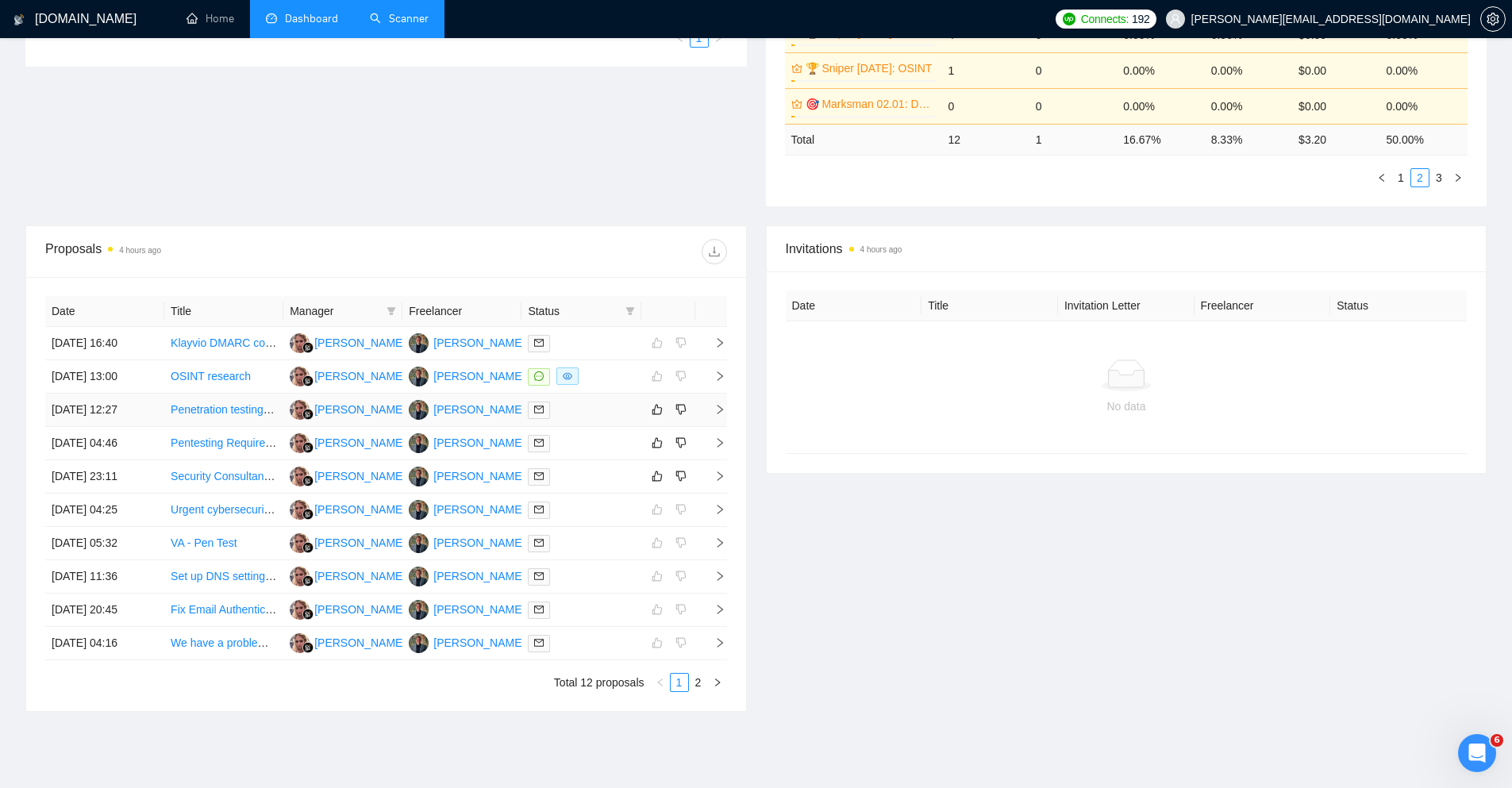
click at [720, 406] on icon "right" at bounding box center [720, 409] width 11 height 11
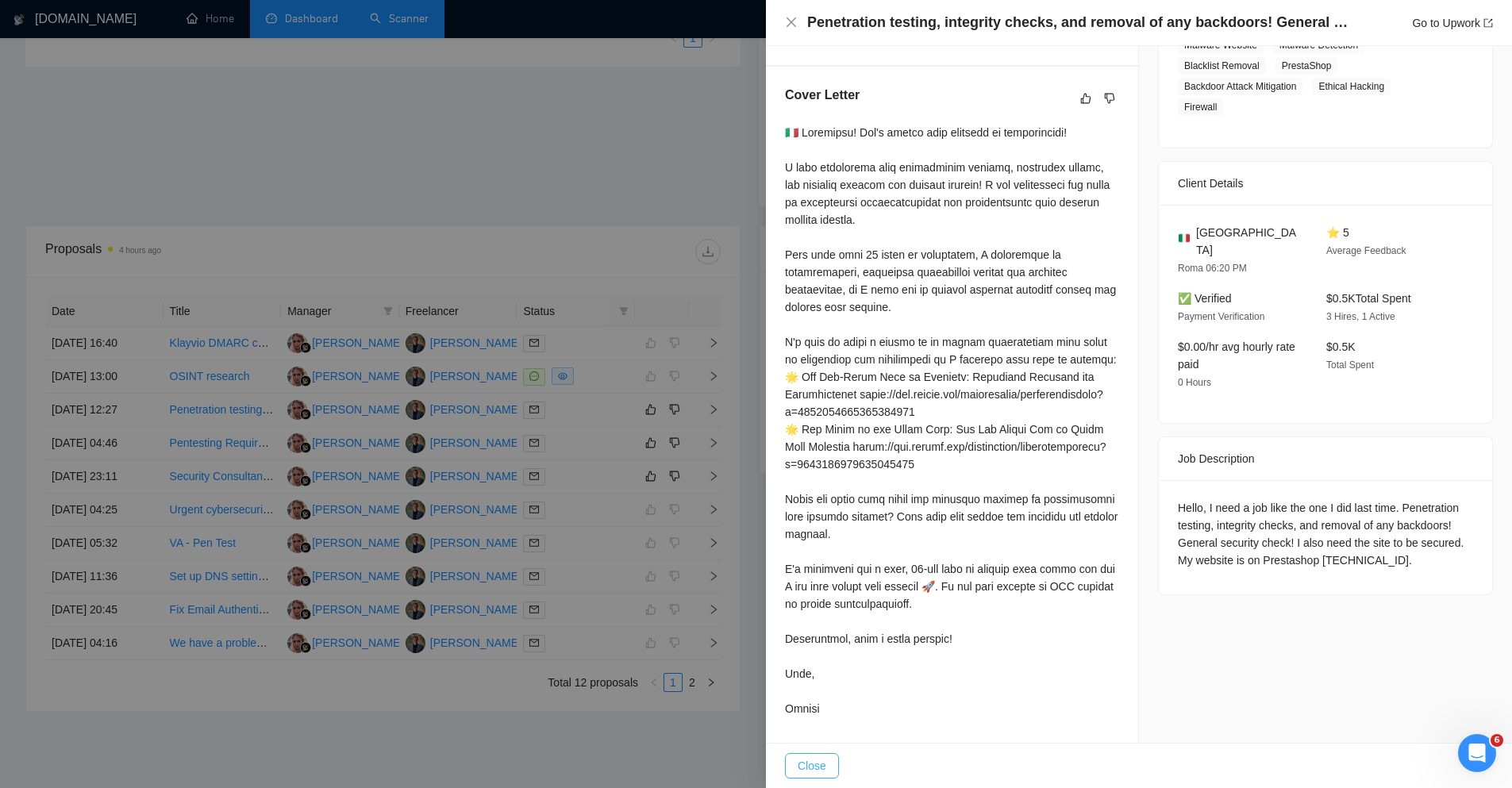
drag, startPoint x: 791, startPoint y: 769, endPoint x: 791, endPoint y: 758, distance: 11.0
click at [791, 769] on button "Close" at bounding box center [813, 766] width 54 height 25
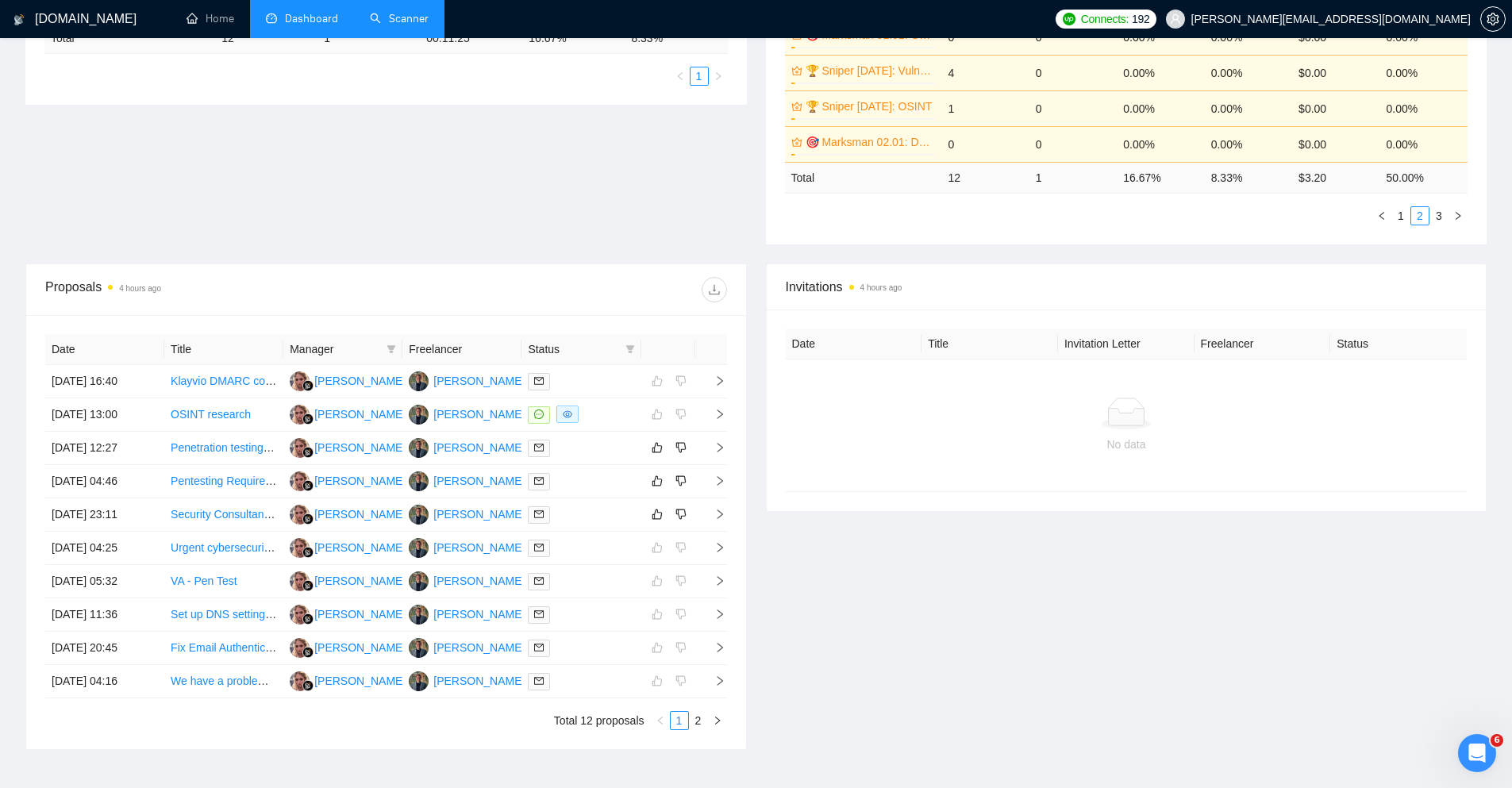
scroll to position [429, 0]
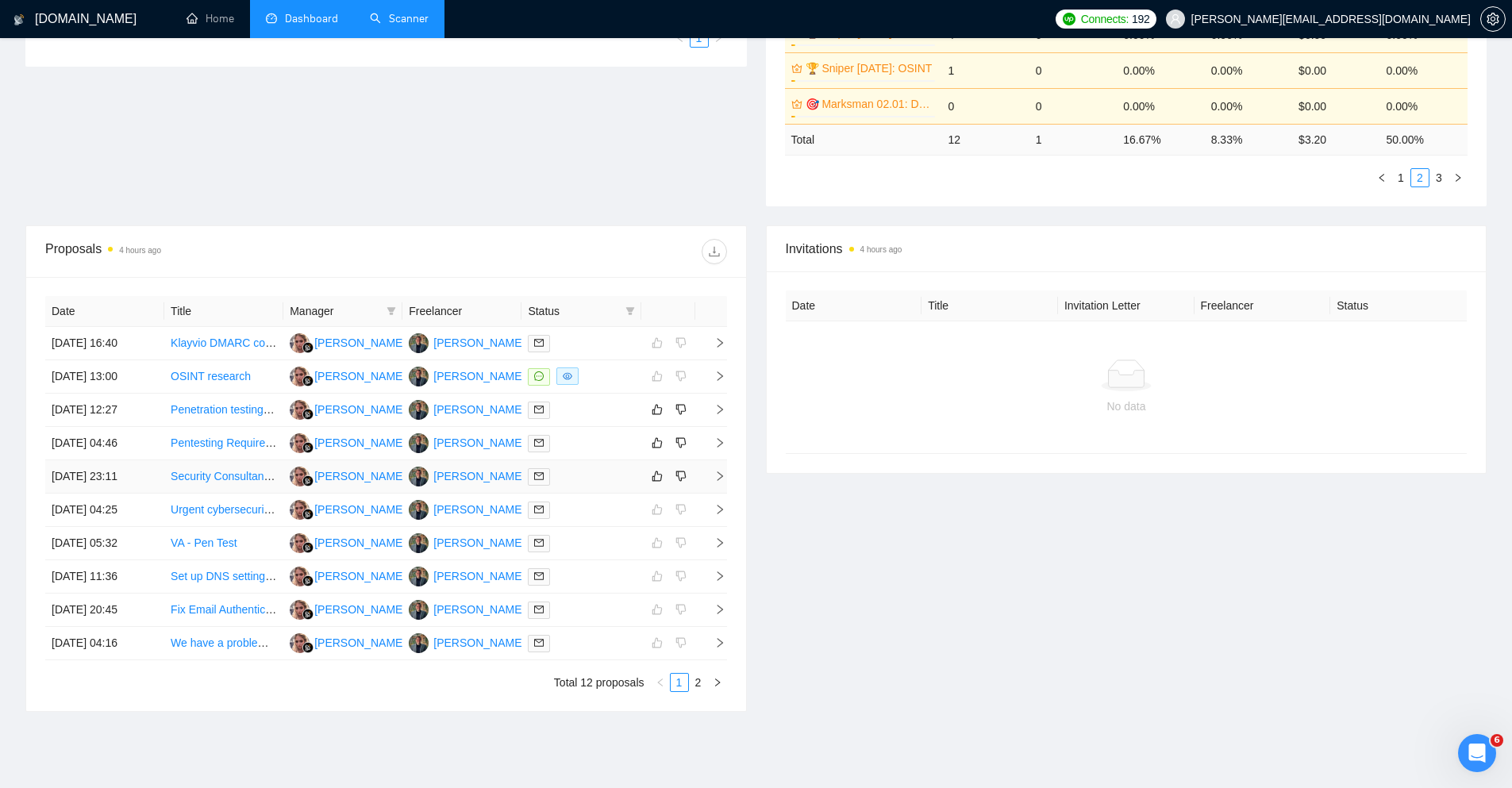
click at [721, 481] on td at bounding box center [711, 476] width 32 height 33
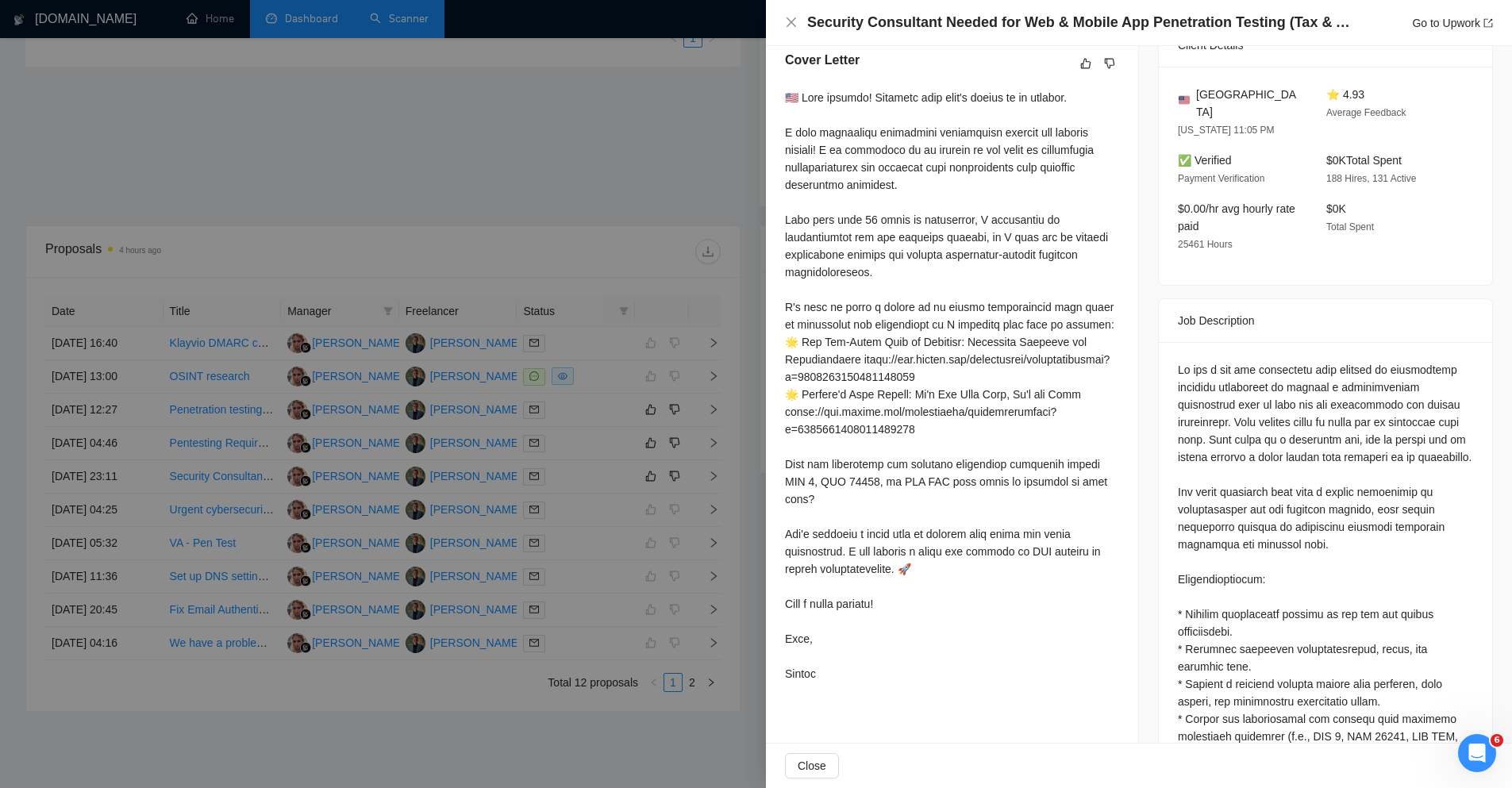
click at [721, 469] on div at bounding box center [756, 394] width 1512 height 788
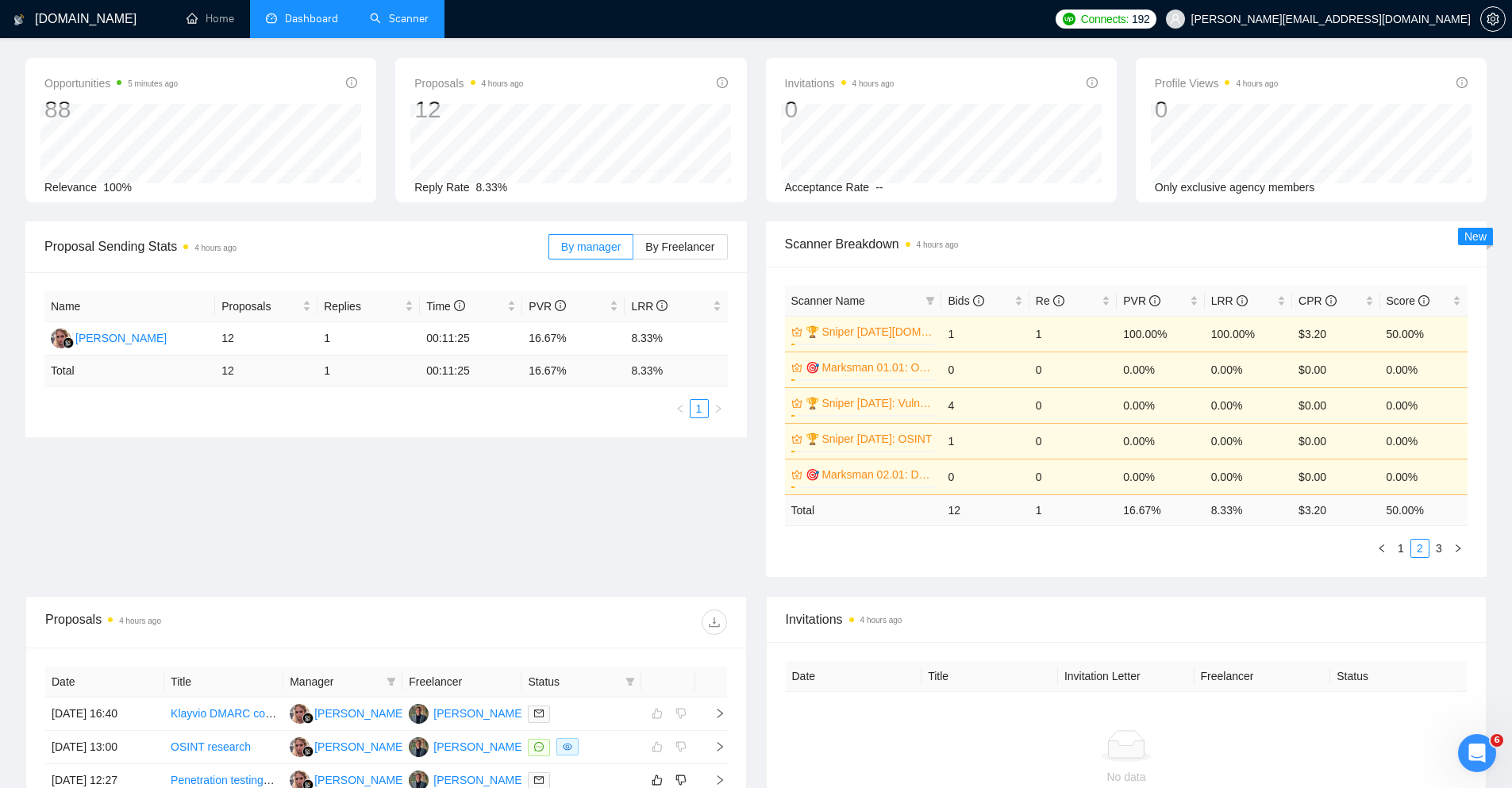
scroll to position [0, 0]
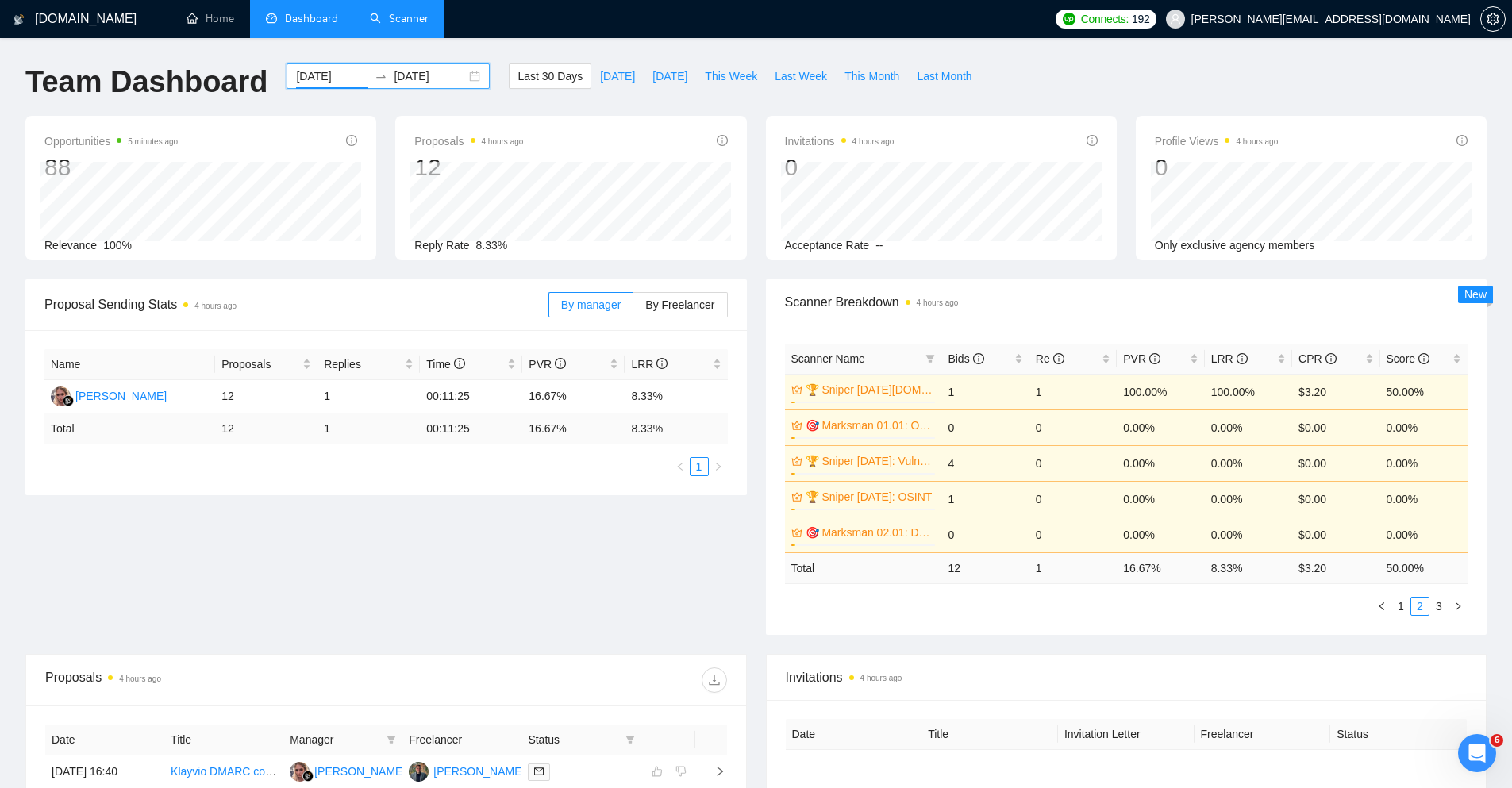
click at [348, 70] on input "[DATE]" at bounding box center [333, 76] width 73 height 18
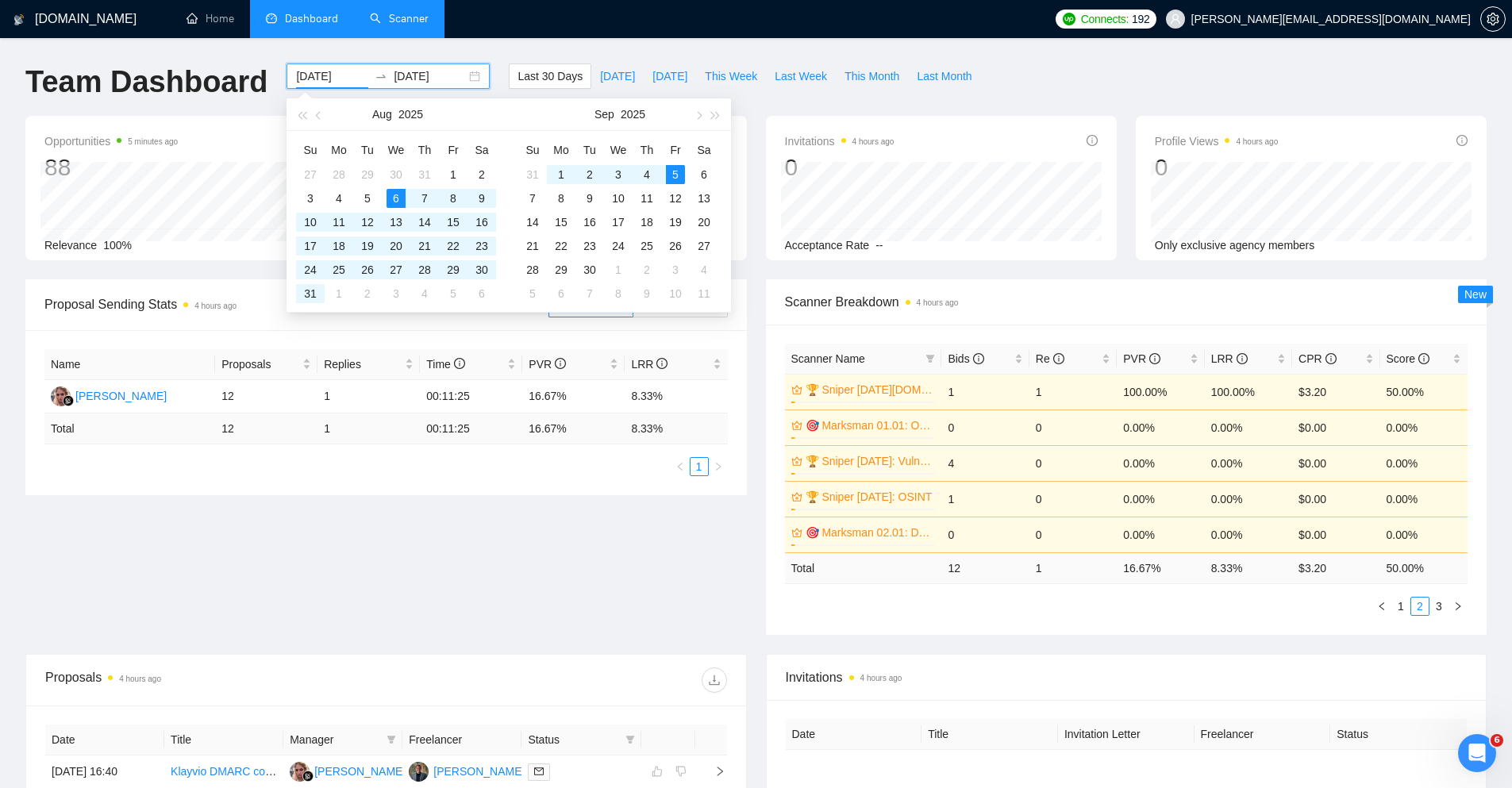
click at [394, 23] on link "Scanner" at bounding box center [400, 19] width 59 height 14
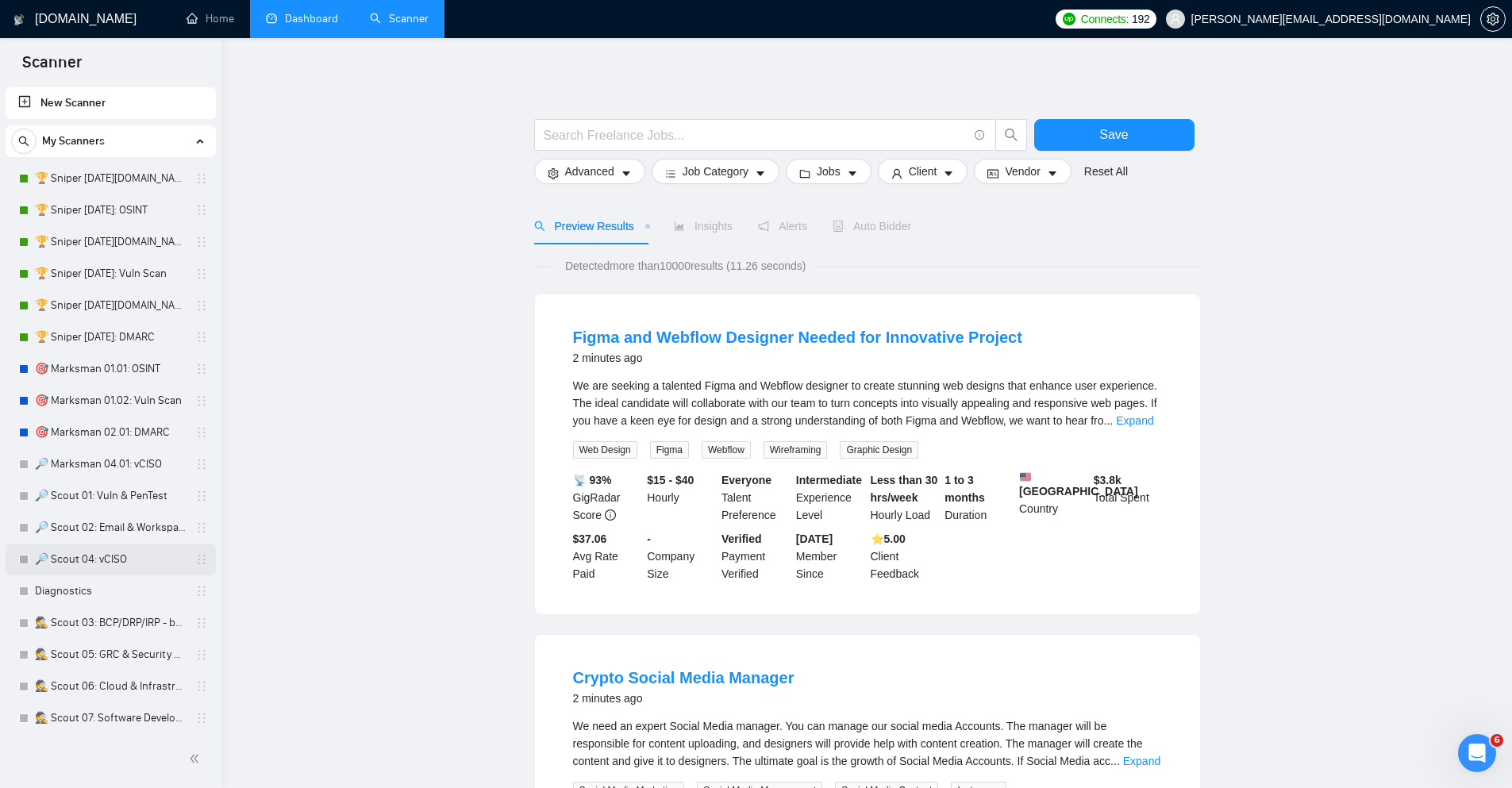
click at [142, 552] on link "🔎 Scout 04: vCISO" at bounding box center [110, 560] width 151 height 32
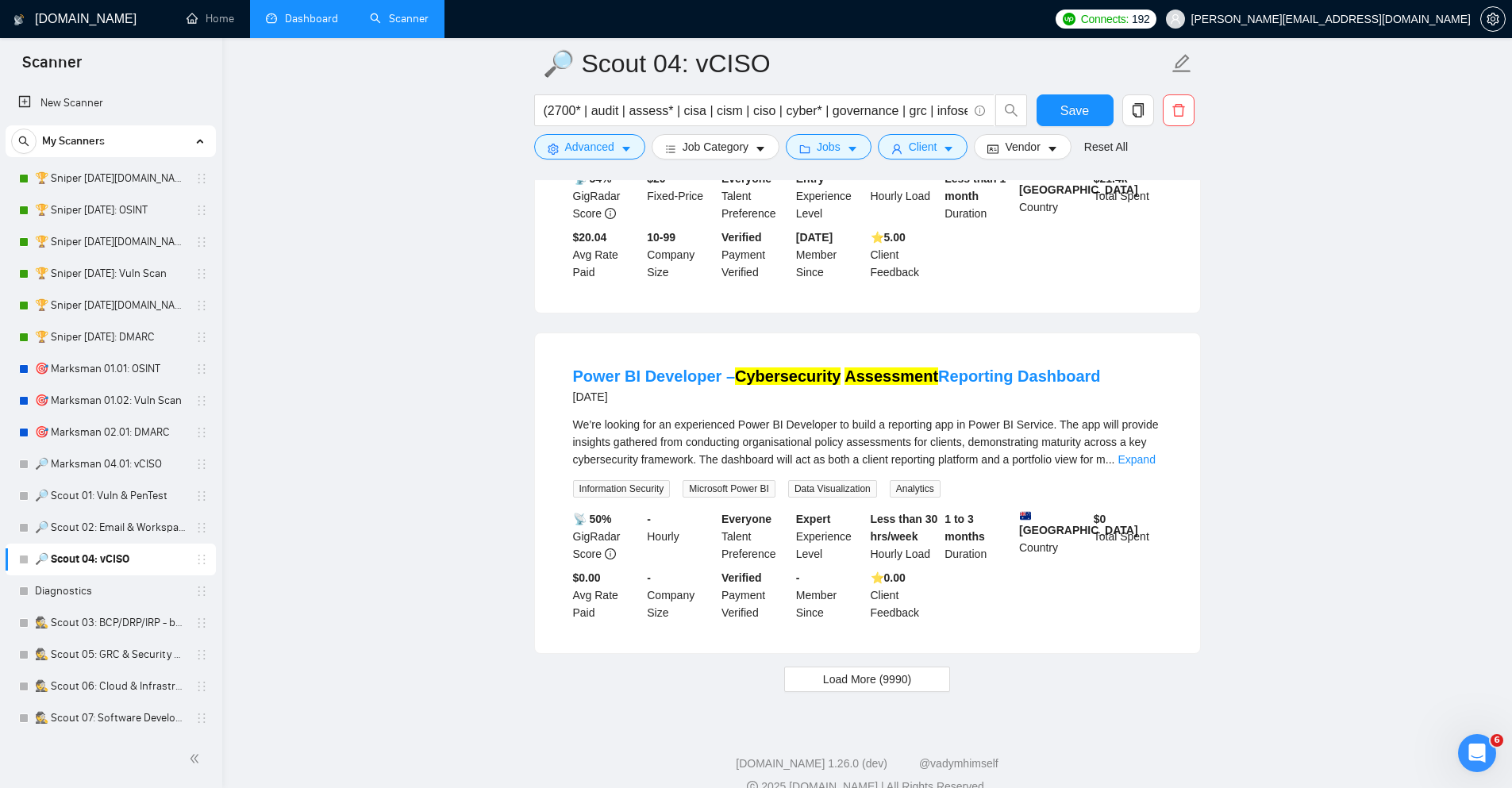
scroll to position [3199, 0]
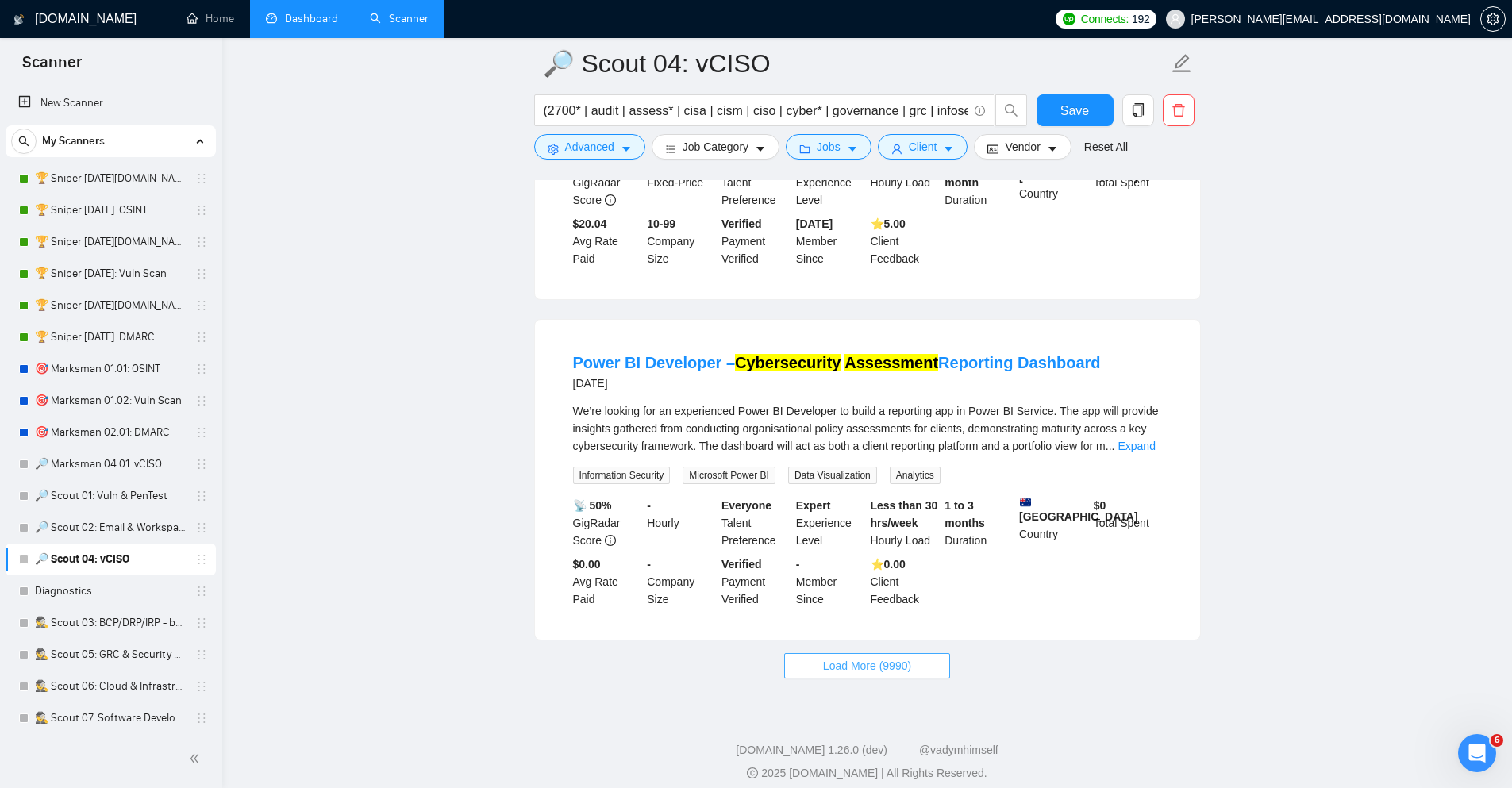
click at [818, 653] on button "Load More (9990)" at bounding box center [867, 666] width 166 height 25
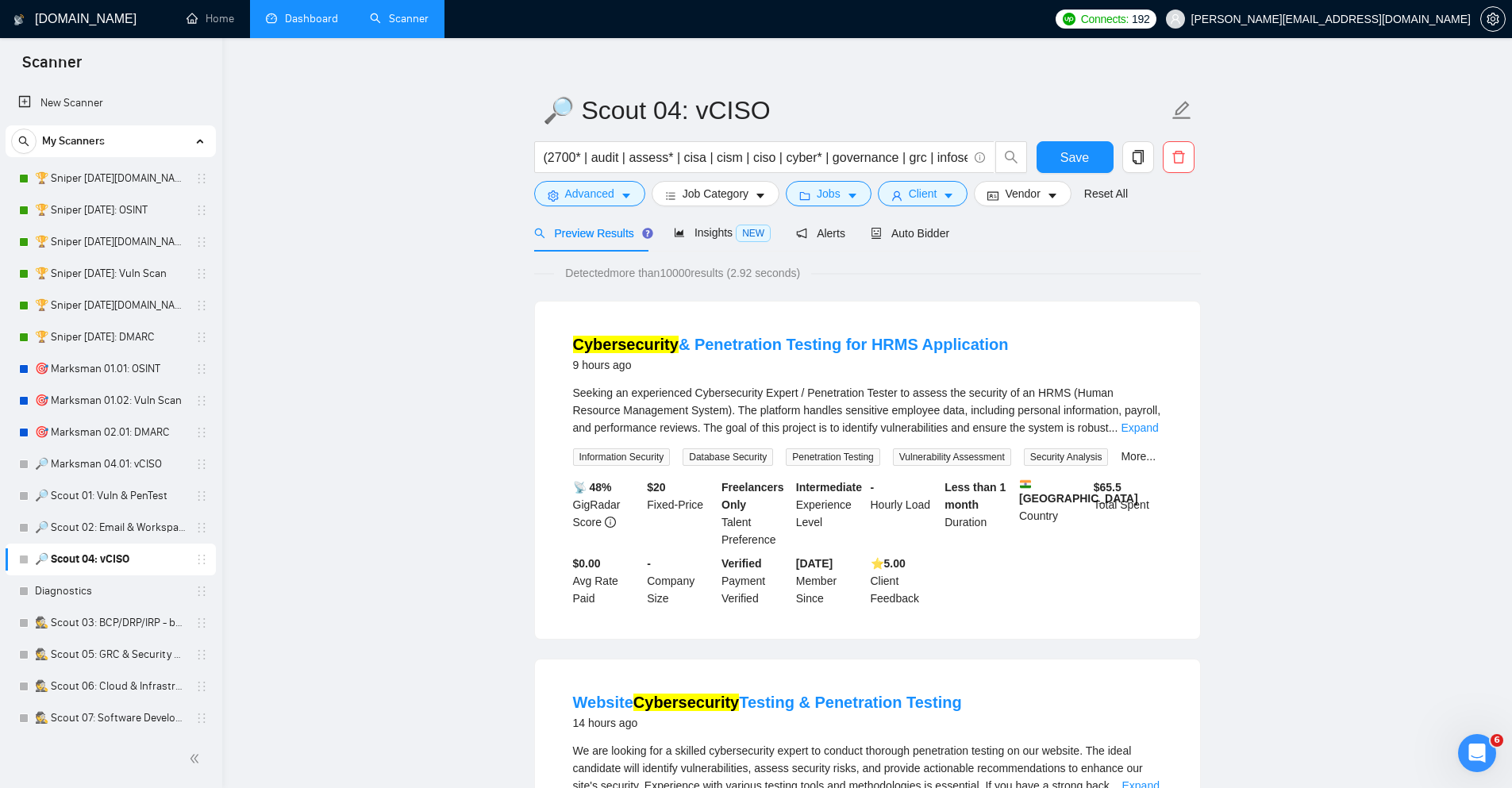
scroll to position [0, 0]
